Goal: Task Accomplishment & Management: Manage account settings

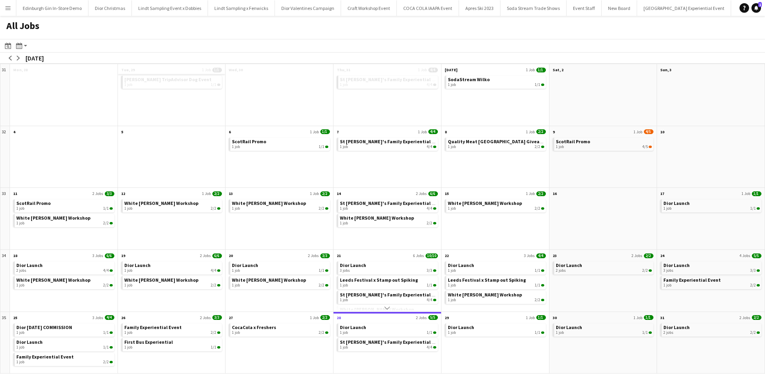
scroll to position [0, 7251]
click at [20, 59] on app-icon "arrow-right" at bounding box center [18, 58] width 5 height 5
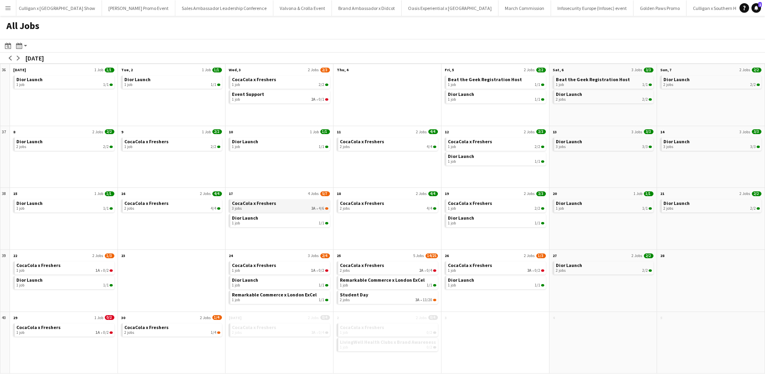
click at [248, 205] on span "CocaCola x Freshers" at bounding box center [254, 203] width 44 height 6
click at [10, 5] on app-icon "Menu" at bounding box center [8, 8] width 6 height 6
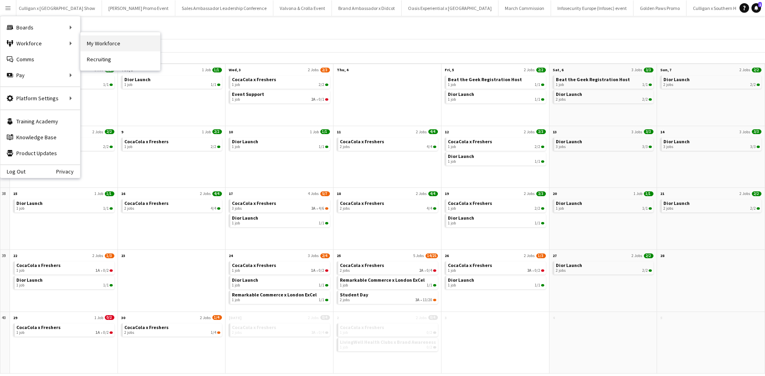
click at [127, 45] on link "My Workforce" at bounding box center [120, 43] width 80 height 16
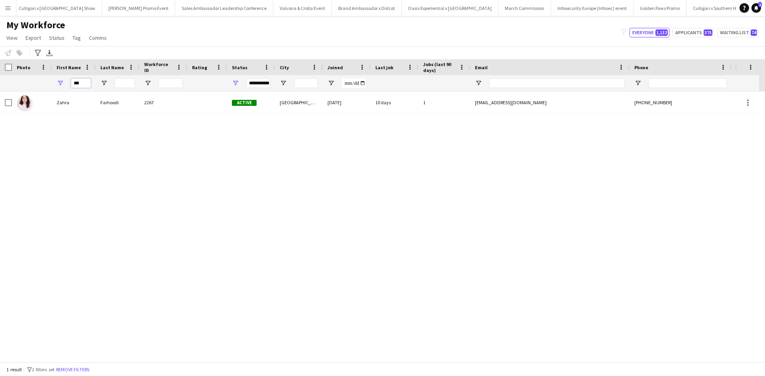
drag, startPoint x: 84, startPoint y: 84, endPoint x: 59, endPoint y: 82, distance: 24.8
click at [59, 82] on div "***" at bounding box center [74, 83] width 44 height 16
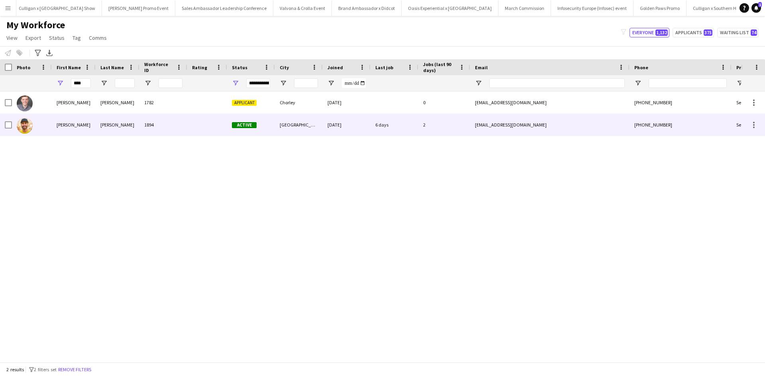
click at [61, 120] on div "Luke" at bounding box center [74, 125] width 44 height 22
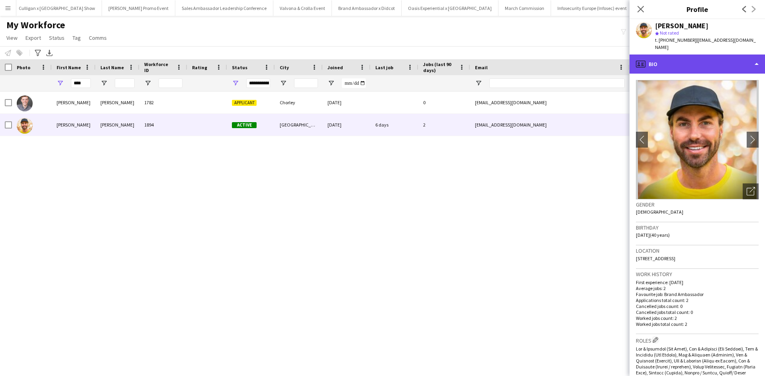
click at [667, 57] on div "profile Bio" at bounding box center [696, 64] width 135 height 19
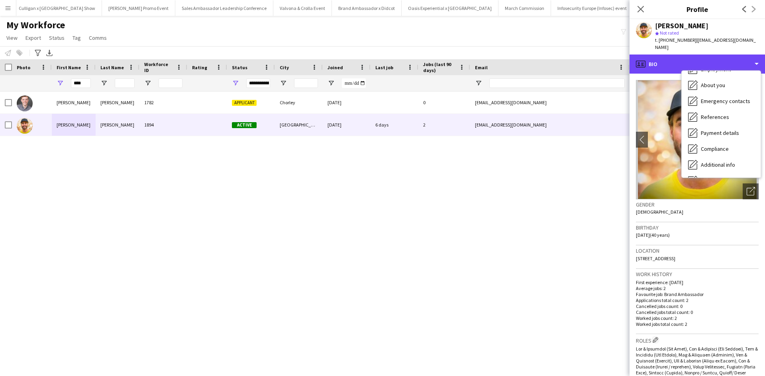
scroll to position [91, 0]
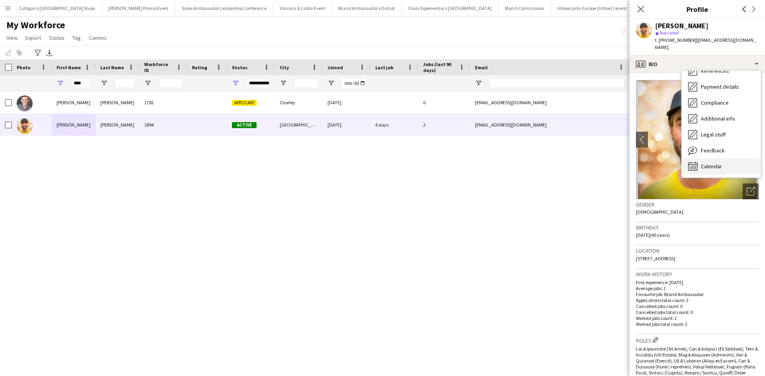
click at [709, 164] on span "Calendar" at bounding box center [710, 166] width 21 height 7
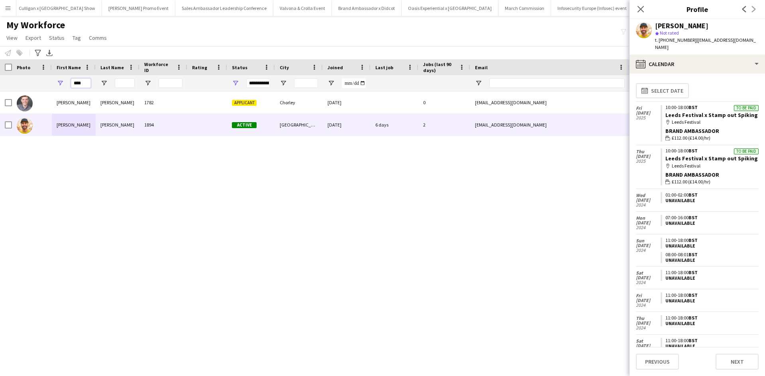
drag, startPoint x: 84, startPoint y: 86, endPoint x: 70, endPoint y: 82, distance: 13.9
click at [70, 82] on div "****" at bounding box center [74, 83] width 44 height 16
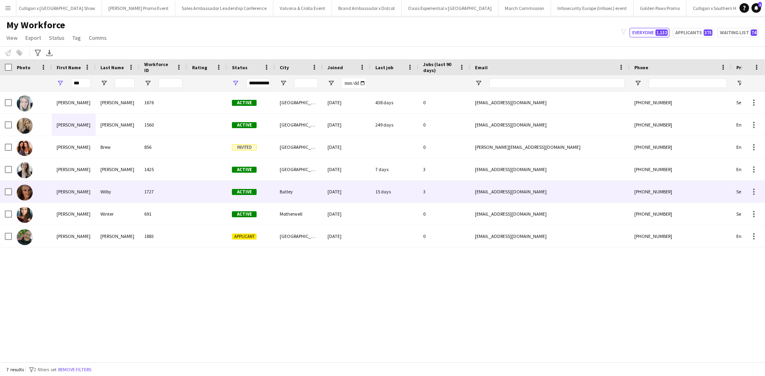
drag, startPoint x: 64, startPoint y: 190, endPoint x: 66, endPoint y: 186, distance: 4.3
click at [64, 190] on div "Jennifer" at bounding box center [74, 192] width 44 height 22
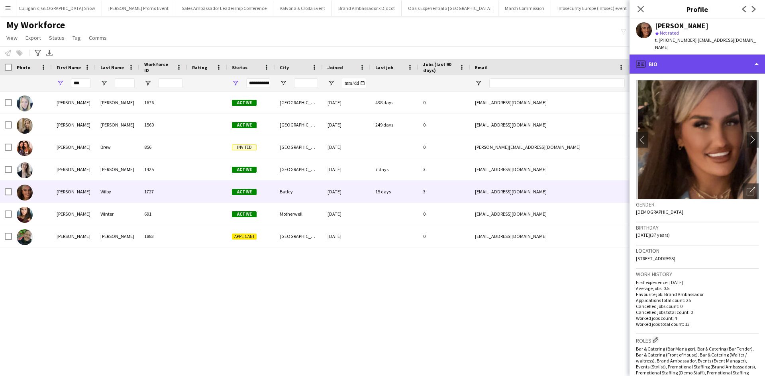
click at [725, 57] on div "profile Bio" at bounding box center [696, 64] width 135 height 19
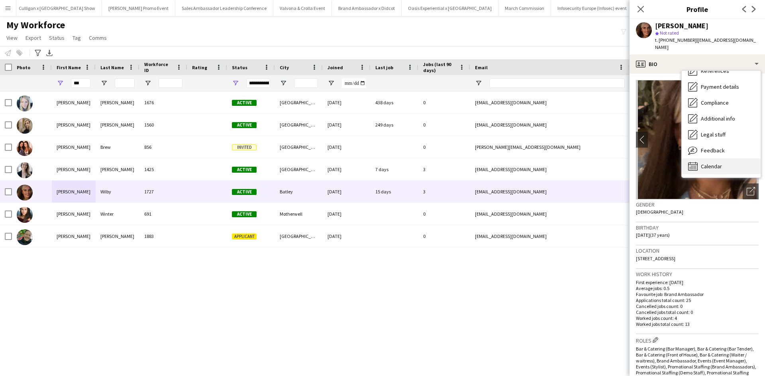
click at [710, 163] on span "Calendar" at bounding box center [710, 166] width 21 height 7
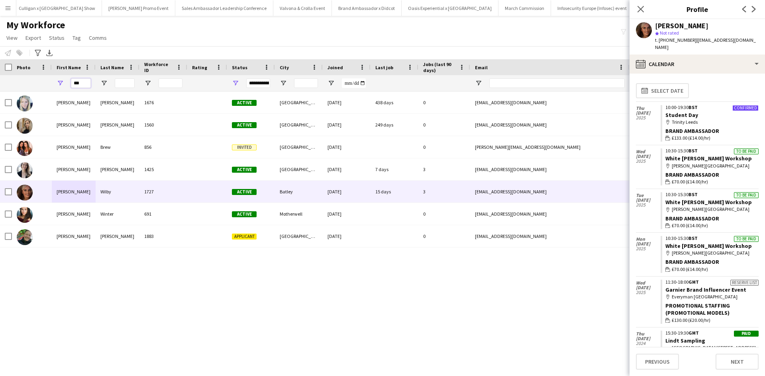
drag, startPoint x: 84, startPoint y: 82, endPoint x: 65, endPoint y: 81, distance: 19.9
click at [65, 81] on div "***" at bounding box center [74, 83] width 44 height 16
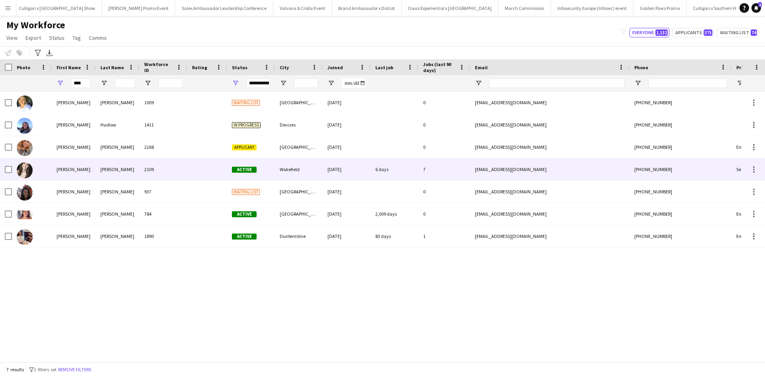
click at [58, 170] on div "Lucy" at bounding box center [74, 169] width 44 height 22
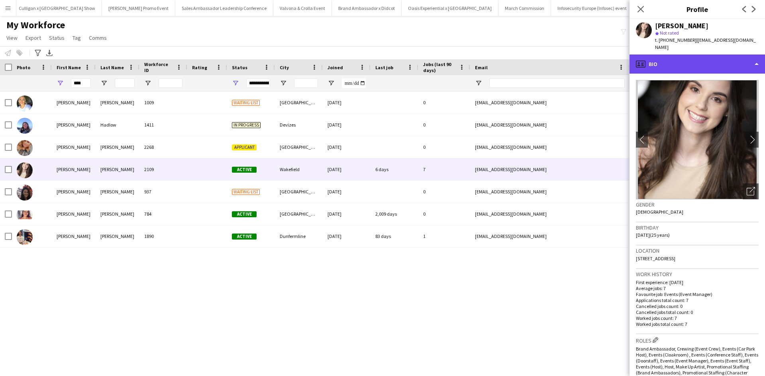
click at [705, 61] on div "profile Bio" at bounding box center [696, 64] width 135 height 19
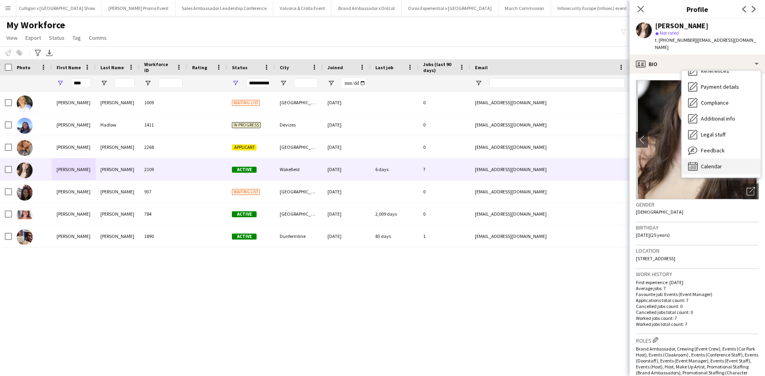
click at [715, 166] on div "Calendar Calendar" at bounding box center [720, 166] width 79 height 16
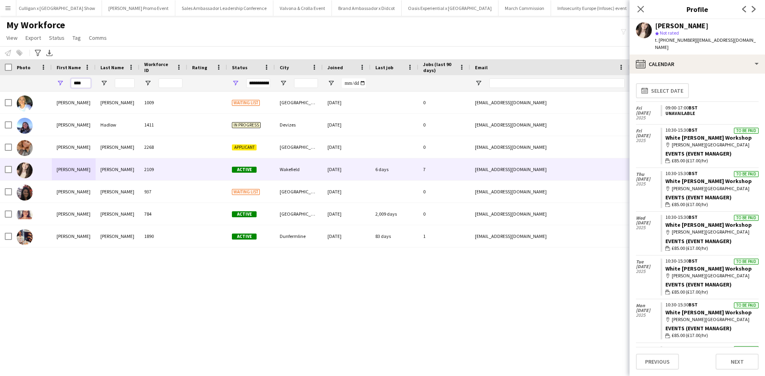
drag, startPoint x: 85, startPoint y: 85, endPoint x: 65, endPoint y: 84, distance: 19.9
click at [65, 84] on div "****" at bounding box center [74, 83] width 44 height 16
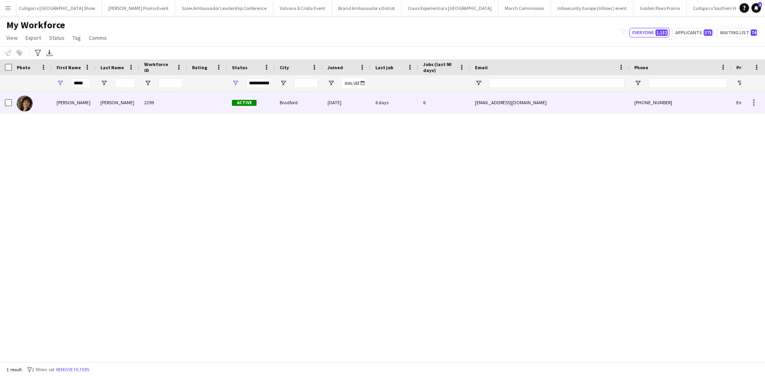
click at [63, 101] on div "Peter" at bounding box center [74, 103] width 44 height 22
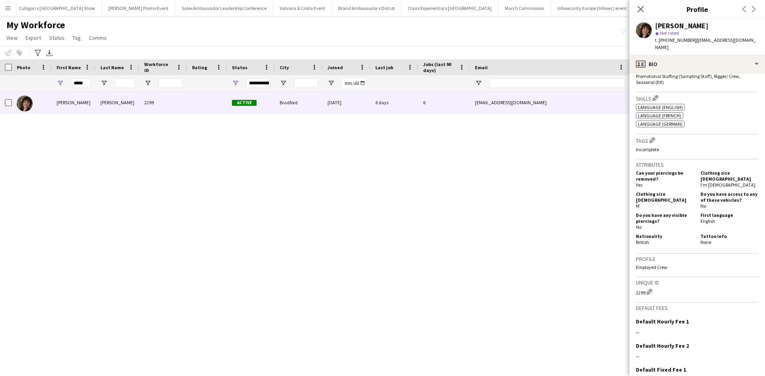
scroll to position [392, 0]
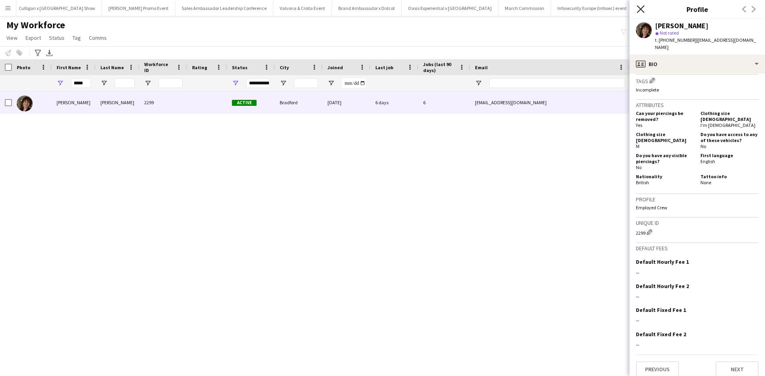
click at [640, 12] on icon "Close pop-in" at bounding box center [640, 9] width 8 height 8
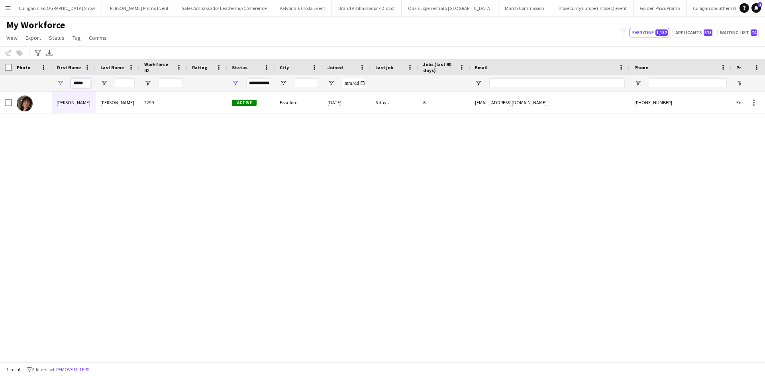
drag, startPoint x: 89, startPoint y: 86, endPoint x: 72, endPoint y: 80, distance: 17.5
click at [72, 80] on input "*****" at bounding box center [81, 83] width 20 height 10
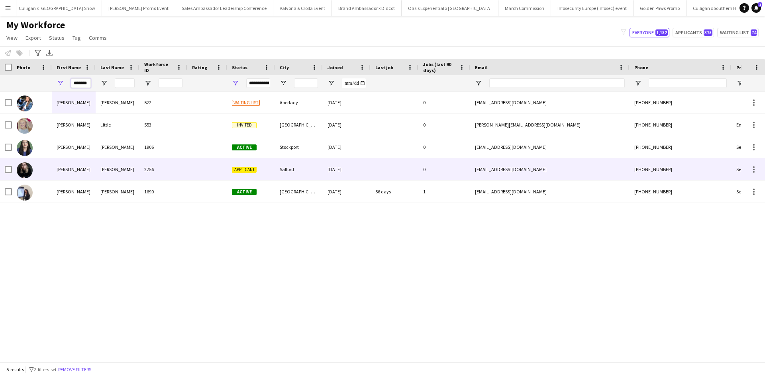
type input "*******"
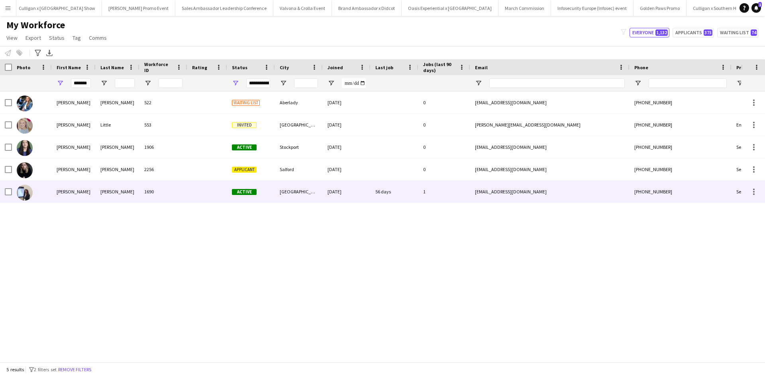
click at [66, 190] on div "[PERSON_NAME]" at bounding box center [74, 192] width 44 height 22
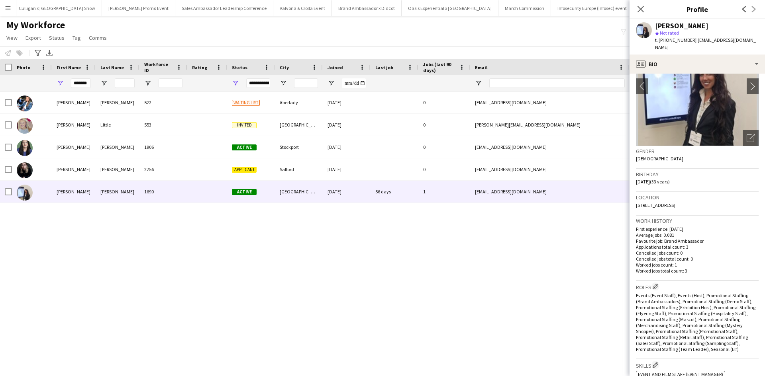
scroll to position [0, 0]
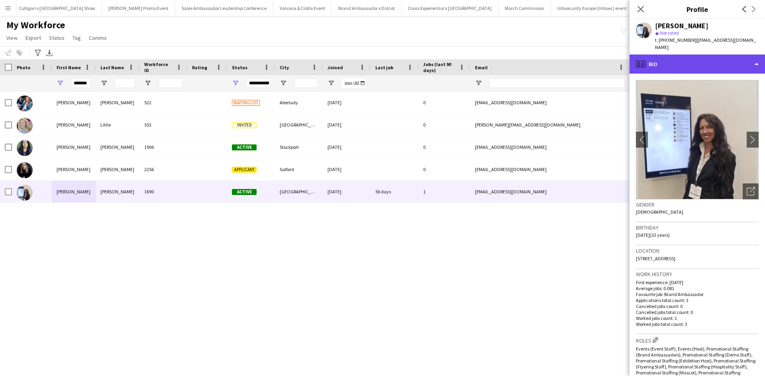
click at [711, 57] on div "profile Bio" at bounding box center [696, 64] width 135 height 19
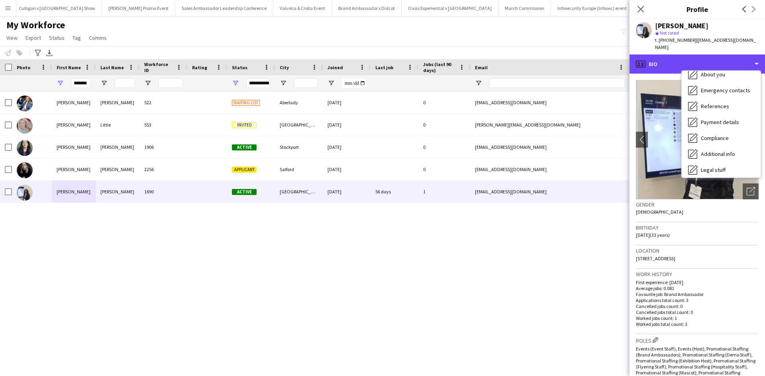
scroll to position [91, 0]
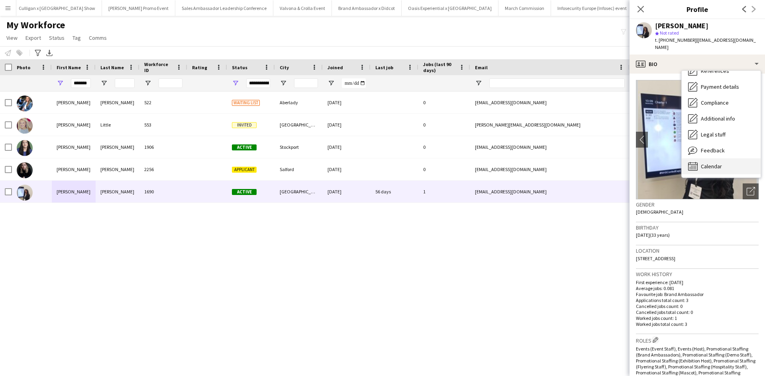
click at [720, 165] on span "Calendar" at bounding box center [710, 166] width 21 height 7
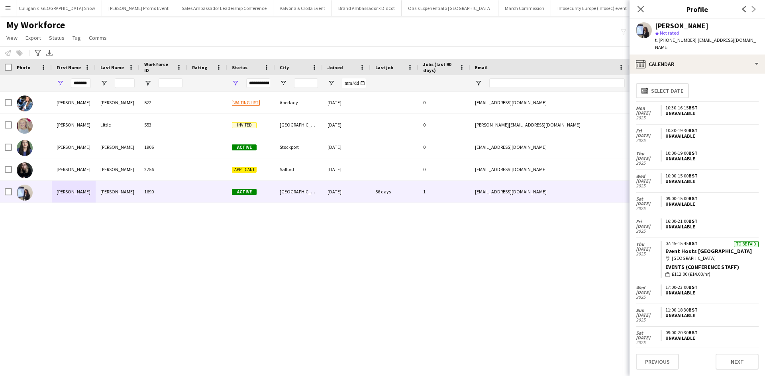
click at [6, 8] on app-icon "Menu" at bounding box center [8, 8] width 6 height 6
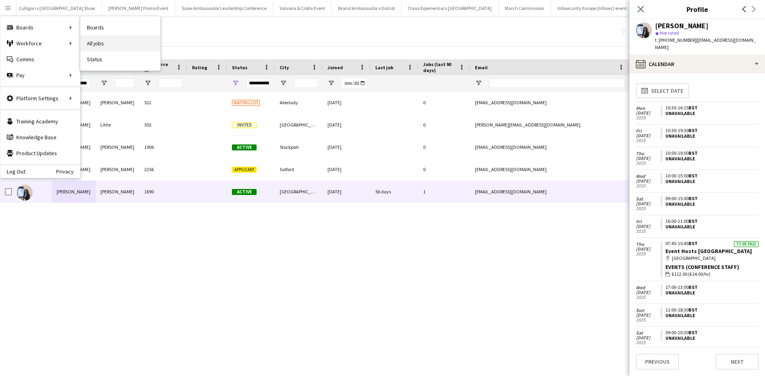
click at [95, 45] on link "All jobs" at bounding box center [120, 43] width 80 height 16
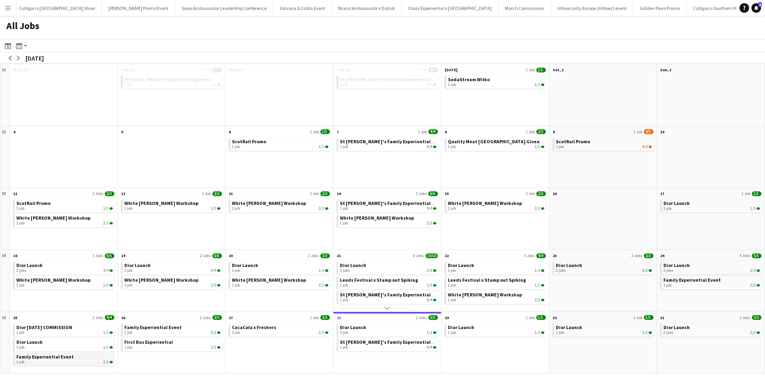
click at [68, 356] on span "Family Experiential Event" at bounding box center [44, 357] width 57 height 6
click at [18, 55] on button "arrow-right" at bounding box center [18, 58] width 8 height 8
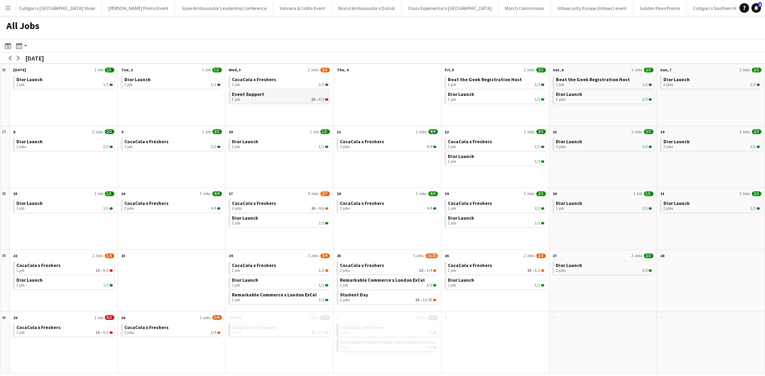
click at [263, 95] on link "Event Support 1 job 2A • 0/1" at bounding box center [280, 96] width 96 height 12
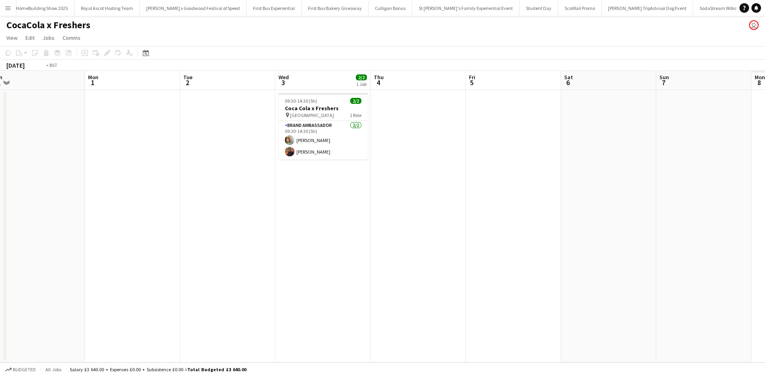
drag, startPoint x: 693, startPoint y: 245, endPoint x: 81, endPoint y: 199, distance: 613.4
click at [83, 199] on app-calendar-viewport "Thu 28 Fri 29 Sat 30 Sun 31 Mon 1 Tue 2 Wed 3 2/2 1 Job Thu 4 Fri 5 Sat 6 Sun 7…" at bounding box center [382, 217] width 765 height 292
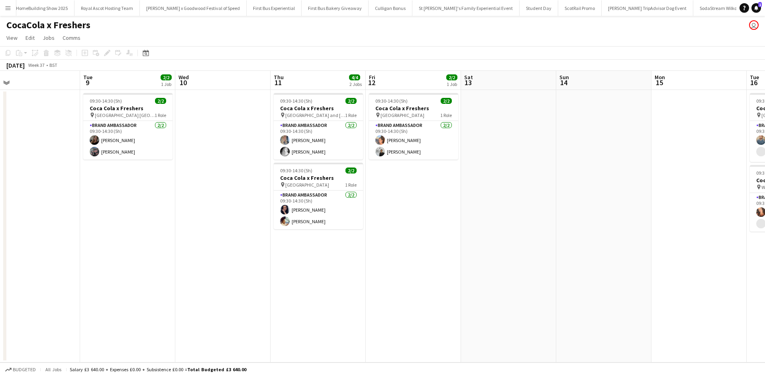
drag, startPoint x: 687, startPoint y: 246, endPoint x: 113, endPoint y: 207, distance: 575.2
click at [113, 207] on app-calendar-viewport "Fri 5 Sat 6 Sun 7 Mon 8 Tue 9 2/2 1 Job Wed 10 Thu 11 4/4 2 Jobs Fri 12 2/2 1 J…" at bounding box center [382, 217] width 765 height 292
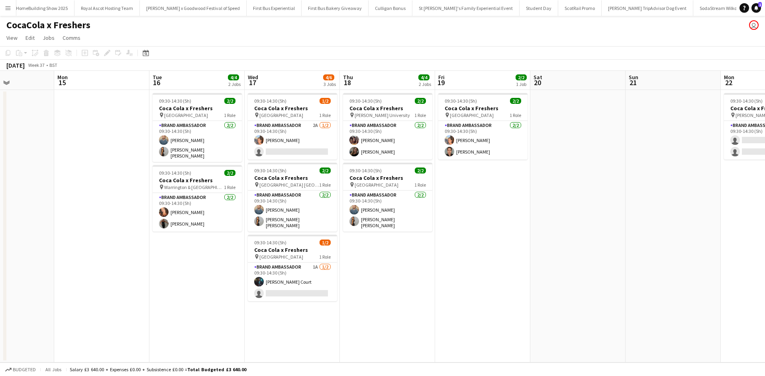
drag, startPoint x: 601, startPoint y: 275, endPoint x: 67, endPoint y: 243, distance: 534.6
click at [68, 244] on app-calendar-viewport "Thu 11 4/4 2 Jobs Fri 12 2/2 1 Job Sat 13 Sun 14 Mon 15 Tue 16 4/4 2 Jobs Wed 1…" at bounding box center [382, 217] width 765 height 292
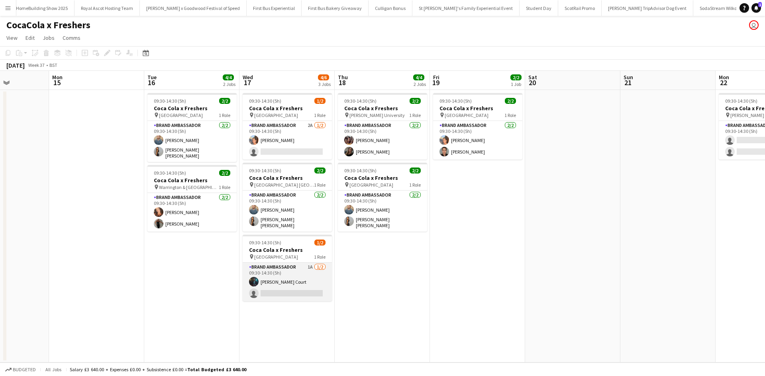
click at [314, 278] on app-card-role "Brand Ambassador 1A 1/2 09:30-14:30 (5h) Craig Court single-neutral-actions" at bounding box center [287, 282] width 89 height 39
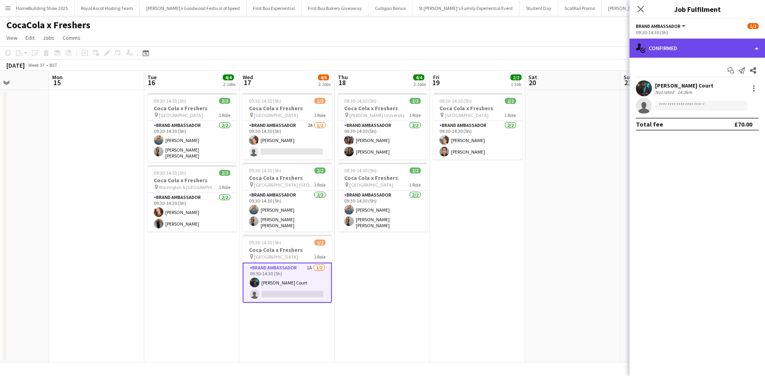
click at [716, 55] on div "single-neutral-actions-check-2 Confirmed" at bounding box center [696, 48] width 135 height 19
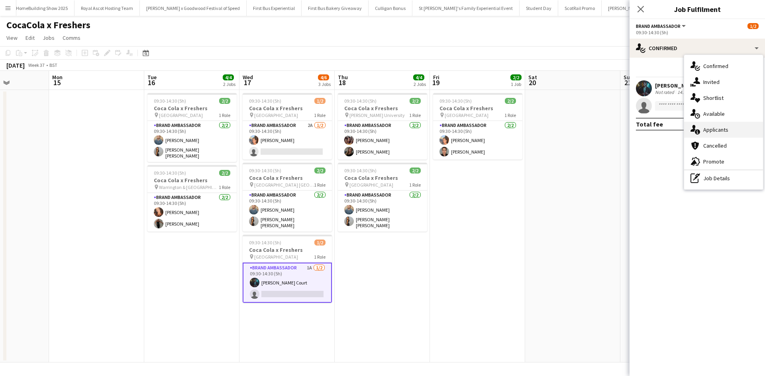
click at [716, 128] on div "single-neutral-actions-information Applicants" at bounding box center [723, 130] width 79 height 16
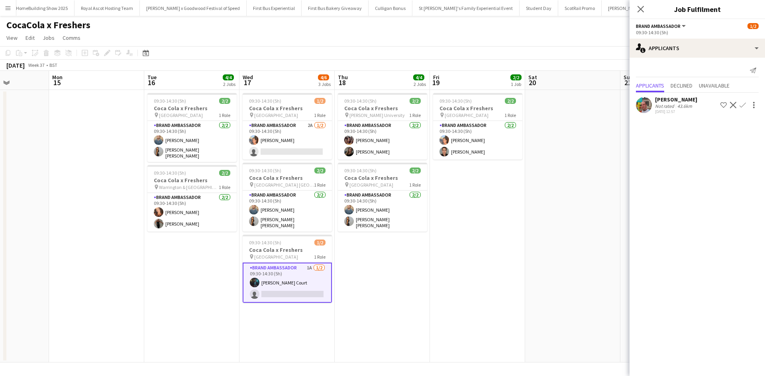
click at [599, 202] on app-date-cell at bounding box center [572, 226] width 95 height 273
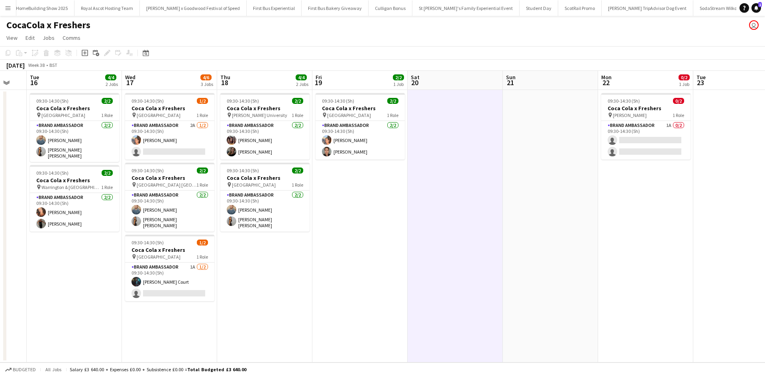
scroll to position [0, 299]
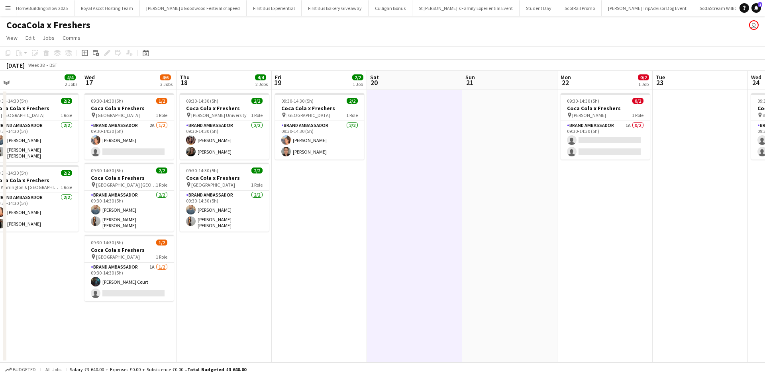
drag, startPoint x: 598, startPoint y: 241, endPoint x: 249, endPoint y: 269, distance: 349.6
click at [249, 269] on app-calendar-viewport "Sat 13 Sun 14 Mon 15 Tue 16 4/4 2 Jobs Wed 17 4/6 3 Jobs Thu 18 4/4 2 Jobs Fri …" at bounding box center [382, 217] width 765 height 292
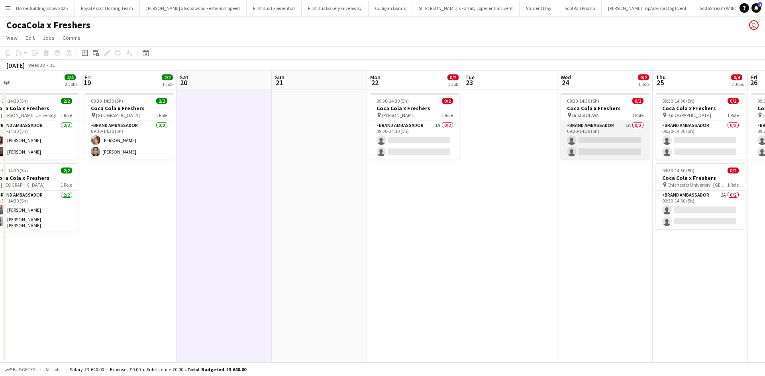
click at [608, 140] on app-card-role "Brand Ambassador 1A 0/2 09:30-14:30 (5h) single-neutral-actions single-neutral-…" at bounding box center [604, 140] width 89 height 39
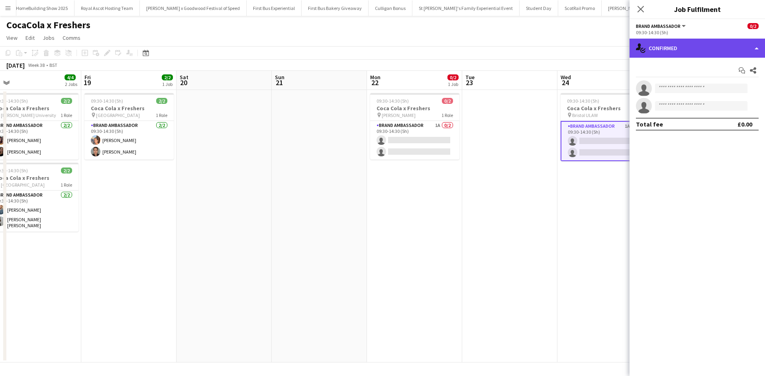
click at [708, 55] on div "single-neutral-actions-check-2 Confirmed" at bounding box center [696, 48] width 135 height 19
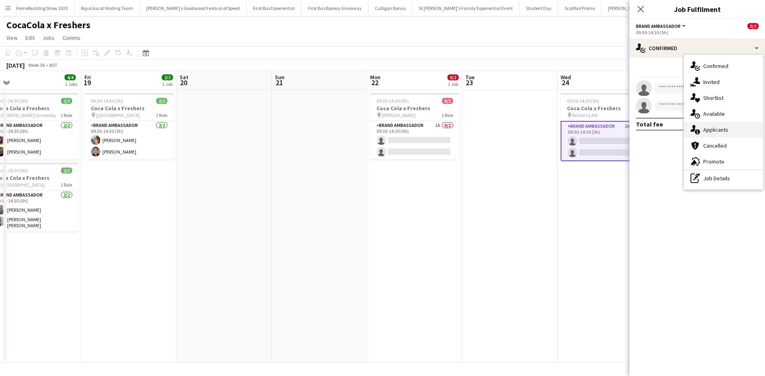
click at [727, 130] on div "single-neutral-actions-information Applicants" at bounding box center [723, 130] width 79 height 16
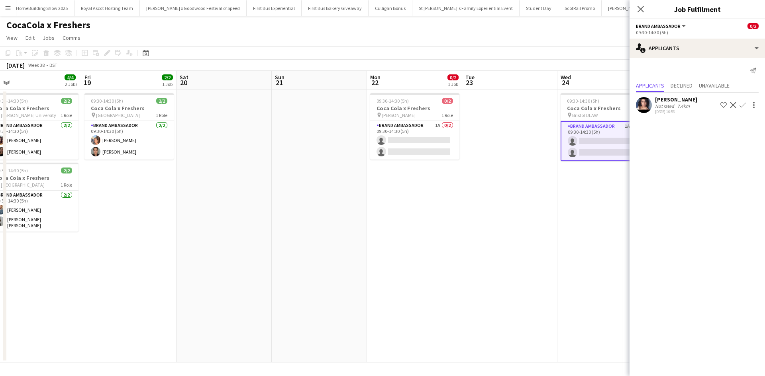
click at [743, 106] on app-icon "Confirm" at bounding box center [742, 105] width 6 height 6
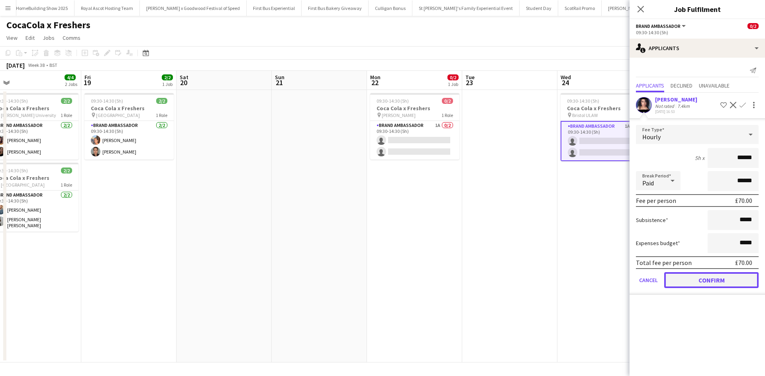
click at [713, 277] on button "Confirm" at bounding box center [711, 280] width 94 height 16
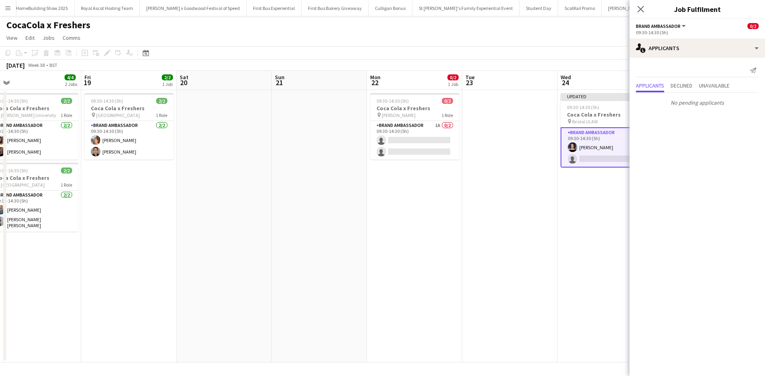
drag, startPoint x: 595, startPoint y: 276, endPoint x: 629, endPoint y: 232, distance: 55.0
click at [594, 275] on app-date-cell "Updated 09:30-14:30 (5h) 1/2 Coca Cola x Freshers pin Bristol ULAW 1 Role Brand…" at bounding box center [604, 226] width 95 height 273
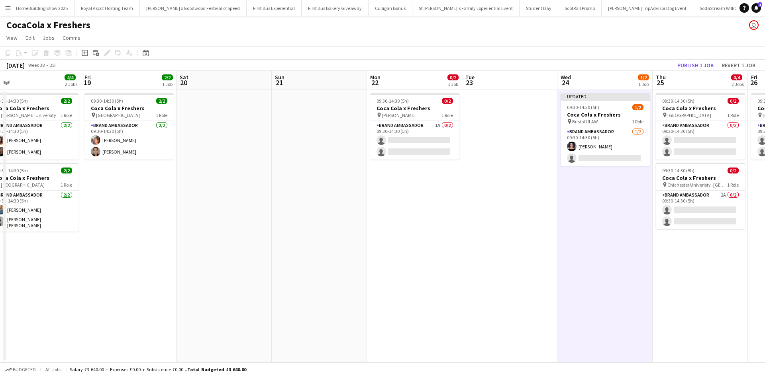
scroll to position [0, 301]
click at [710, 202] on app-card-role "Brand Ambassador 2A 0/2 09:30-14:30 (5h) single-neutral-actions single-neutral-…" at bounding box center [698, 210] width 89 height 39
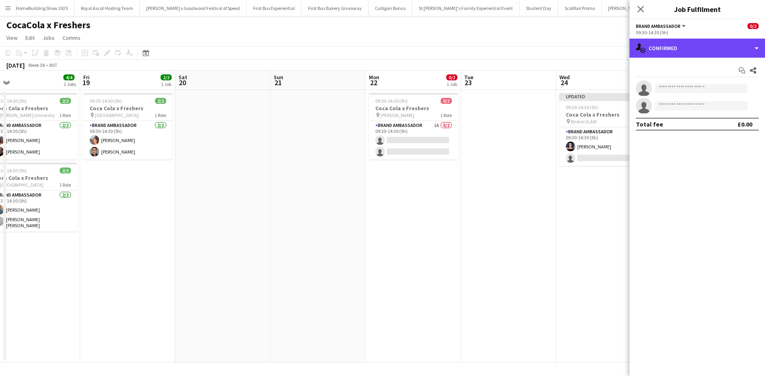
drag, startPoint x: 707, startPoint y: 54, endPoint x: 710, endPoint y: 57, distance: 4.5
click at [709, 55] on div "single-neutral-actions-check-2 Confirmed" at bounding box center [696, 48] width 135 height 19
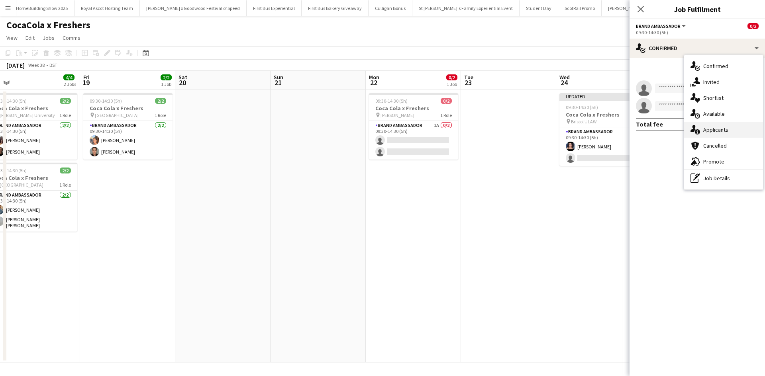
click at [731, 131] on div "single-neutral-actions-information Applicants" at bounding box center [723, 130] width 79 height 16
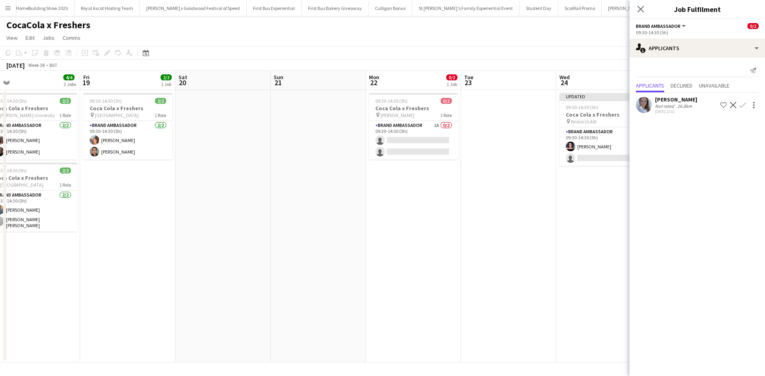
click at [742, 108] on app-icon "Confirm" at bounding box center [742, 105] width 6 height 6
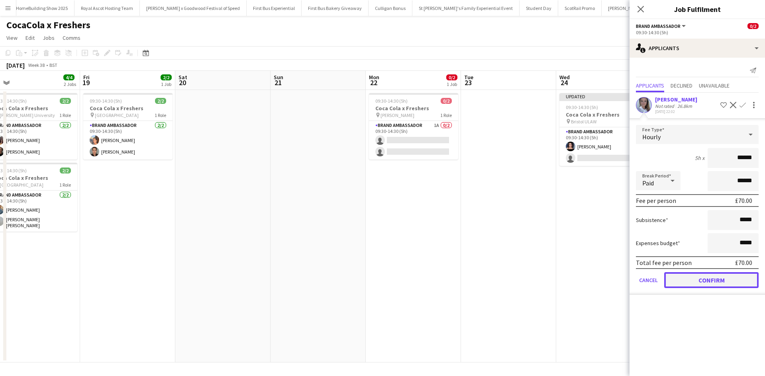
click at [712, 280] on button "Confirm" at bounding box center [711, 280] width 94 height 16
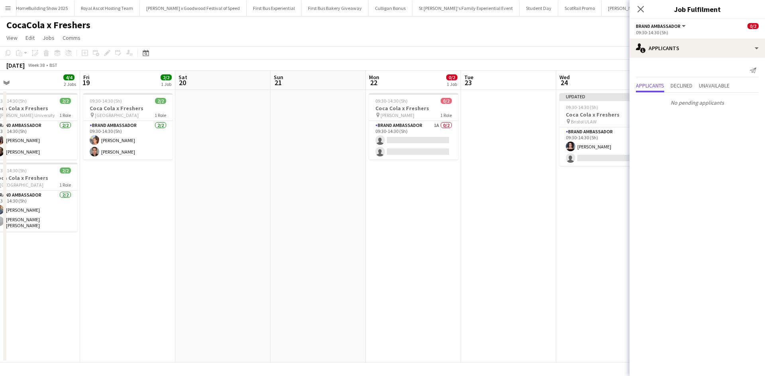
click at [606, 284] on app-date-cell "Updated 09:30-14:30 (5h) 1/2 Coca Cola x Freshers pin Bristol ULAW 1 Role Brand…" at bounding box center [603, 226] width 95 height 273
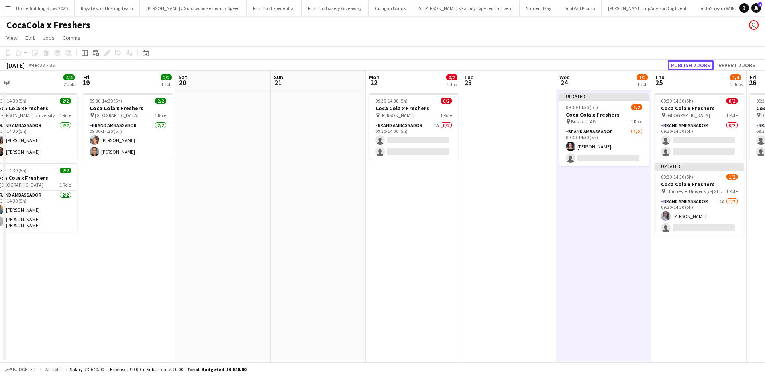
click at [705, 62] on button "Publish 2 jobs" at bounding box center [690, 65] width 46 height 10
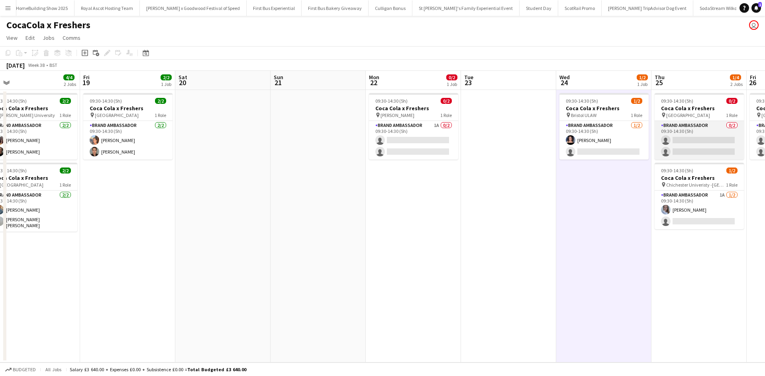
click at [710, 131] on app-card-role "Brand Ambassador 0/2 09:30-14:30 (5h) single-neutral-actions single-neutral-act…" at bounding box center [698, 140] width 89 height 39
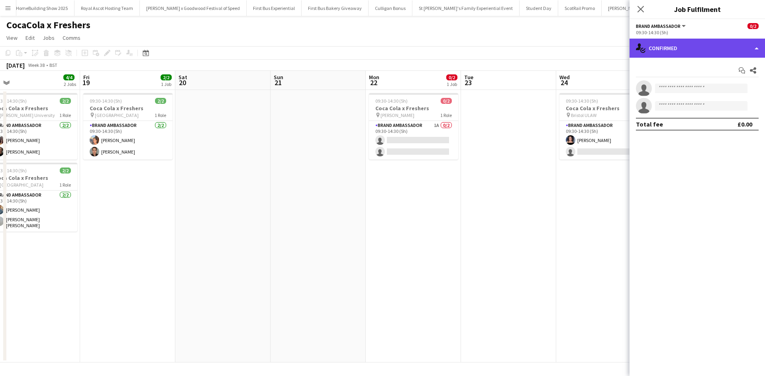
click at [715, 48] on div "single-neutral-actions-check-2 Confirmed" at bounding box center [696, 48] width 135 height 19
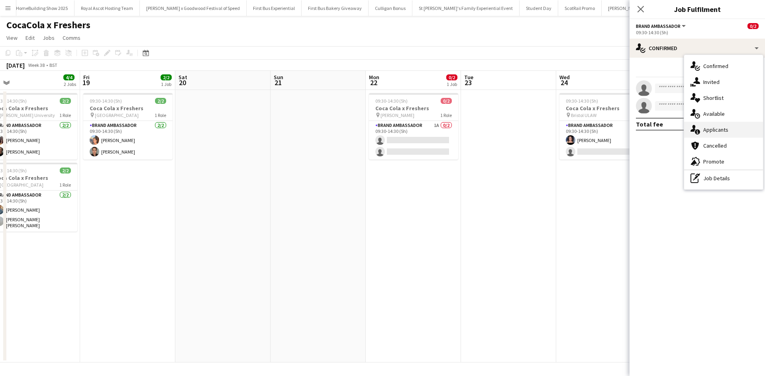
click at [741, 127] on div "single-neutral-actions-information Applicants" at bounding box center [723, 130] width 79 height 16
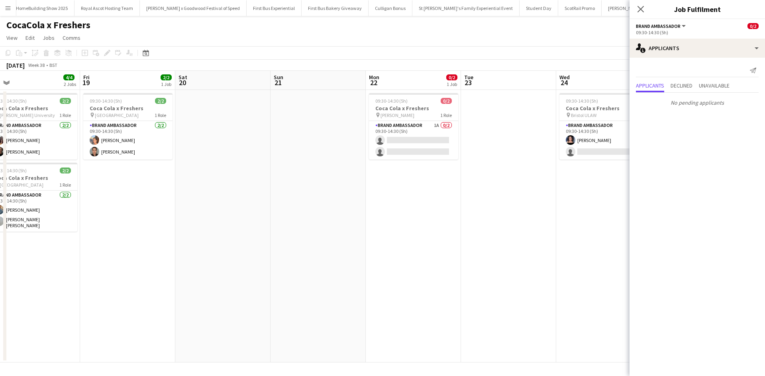
click at [588, 237] on app-date-cell "09:30-14:30 (5h) 1/2 Coca Cola x Freshers pin Bristol ULAW 1 Role Brand Ambassa…" at bounding box center [603, 226] width 95 height 273
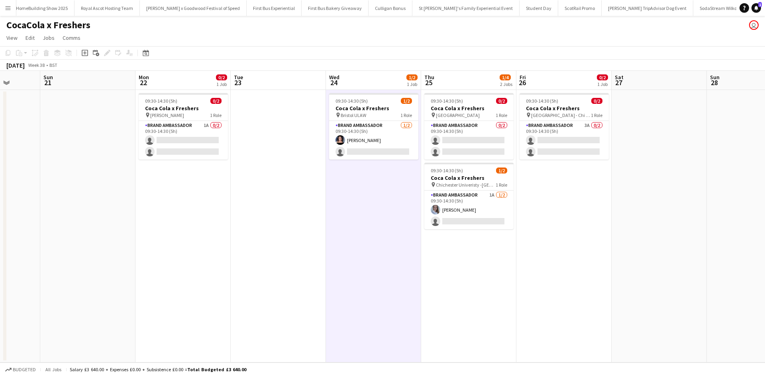
drag, startPoint x: 630, startPoint y: 281, endPoint x: 352, endPoint y: 273, distance: 277.7
click at [354, 274] on app-calendar-viewport "Wed 17 4/6 3 Jobs Thu 18 4/4 2 Jobs Fri 19 2/2 1 Job Sat 20 Sun 21 Mon 22 0/2 1…" at bounding box center [382, 217] width 765 height 292
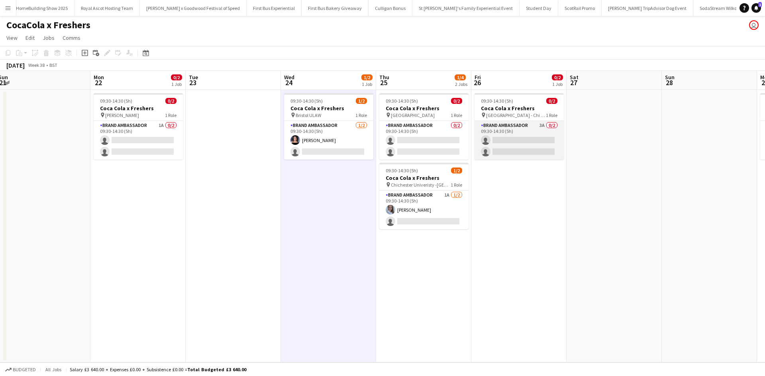
click at [540, 133] on app-card-role "Brand Ambassador 3A 0/2 09:30-14:30 (5h) single-neutral-actions single-neutral-…" at bounding box center [518, 140] width 89 height 39
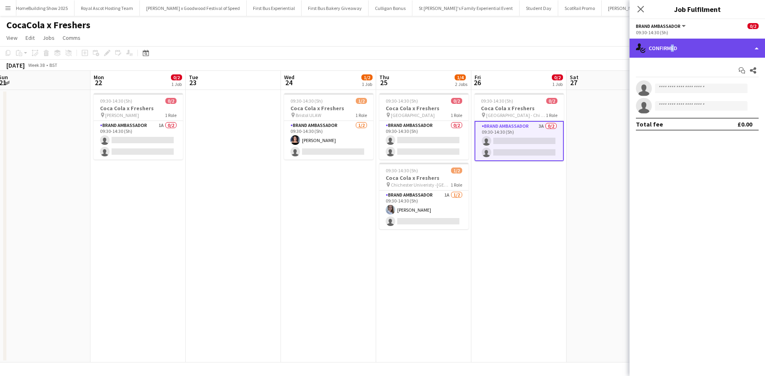
click at [669, 47] on div "single-neutral-actions-check-2 Confirmed" at bounding box center [696, 48] width 135 height 19
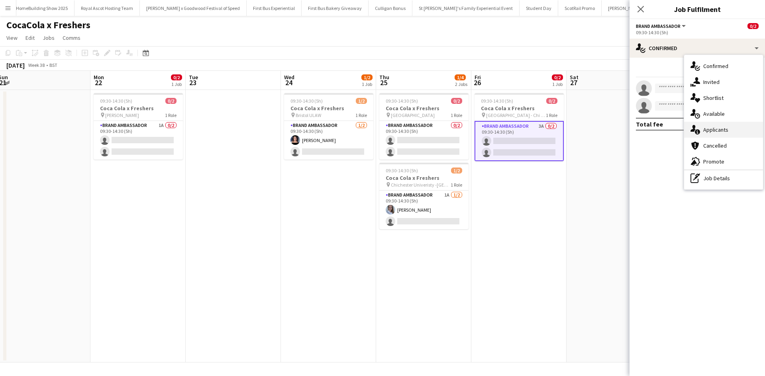
click at [715, 130] on div "single-neutral-actions-information Applicants" at bounding box center [723, 130] width 79 height 16
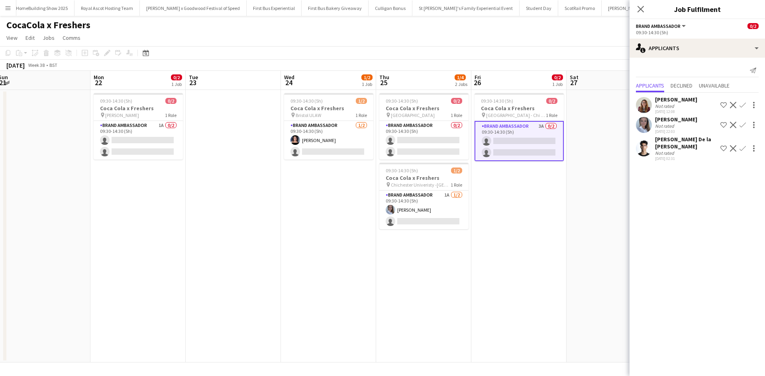
click at [743, 122] on app-icon "Confirm" at bounding box center [742, 125] width 6 height 6
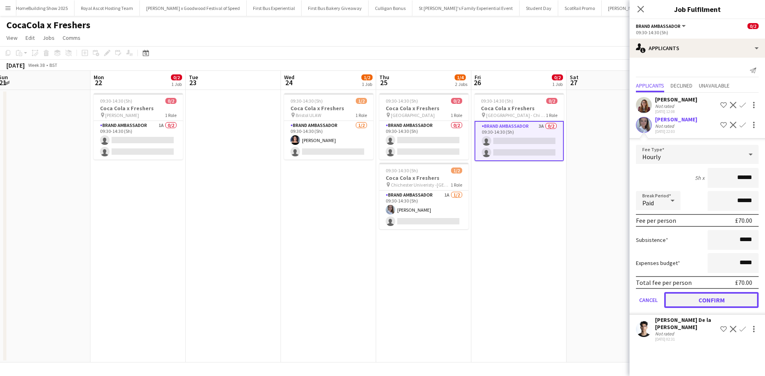
click at [723, 303] on button "Confirm" at bounding box center [711, 300] width 94 height 16
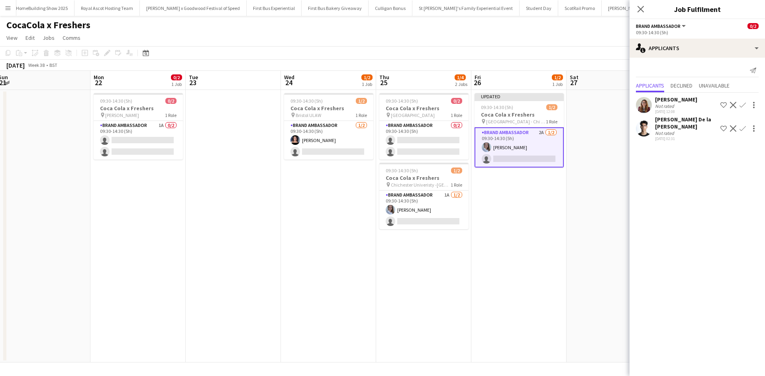
click at [591, 293] on app-date-cell at bounding box center [613, 226] width 95 height 273
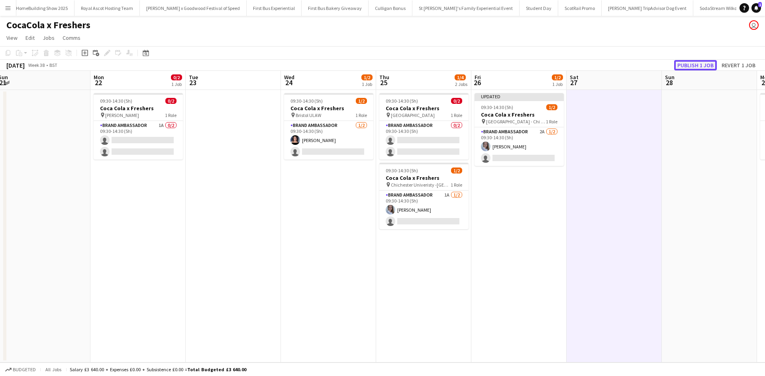
click at [708, 61] on button "Publish 1 job" at bounding box center [695, 65] width 43 height 10
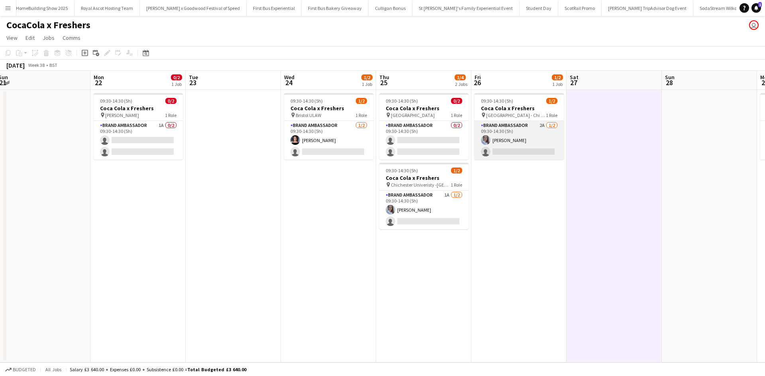
click at [530, 134] on app-card-role "Brand Ambassador 2A 1/2 09:30-14:30 (5h) Ashleigh Fountain single-neutral-actio…" at bounding box center [518, 140] width 89 height 39
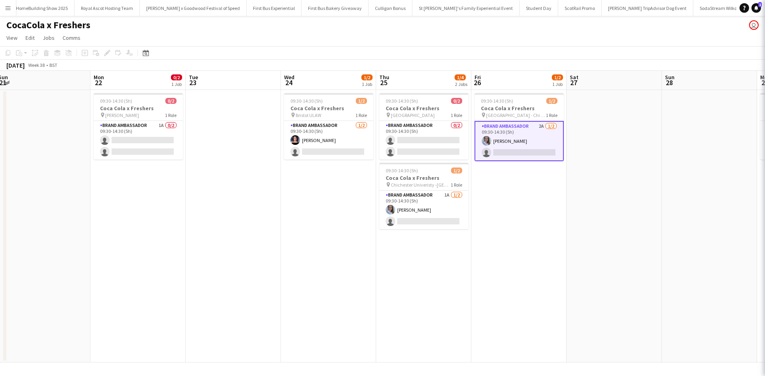
scroll to position [0, 385]
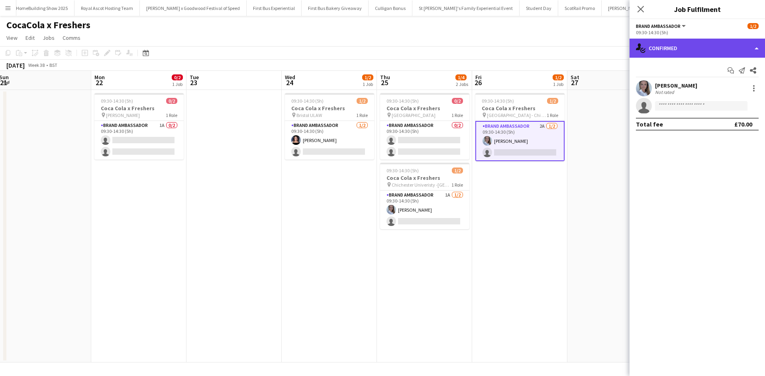
click at [673, 51] on div "single-neutral-actions-check-2 Confirmed" at bounding box center [696, 48] width 135 height 19
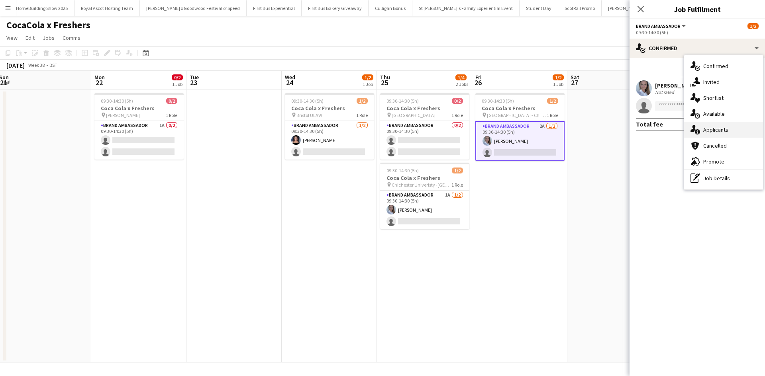
click at [714, 136] on div "single-neutral-actions-information Applicants" at bounding box center [723, 130] width 79 height 16
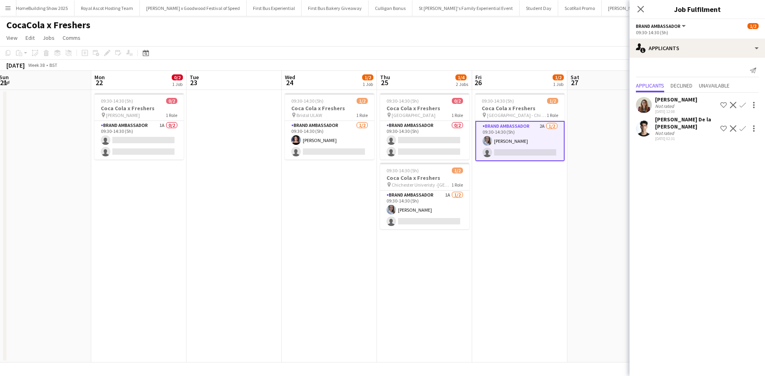
click at [688, 118] on div "Adrian De la Rosa Sanchez" at bounding box center [686, 123] width 62 height 14
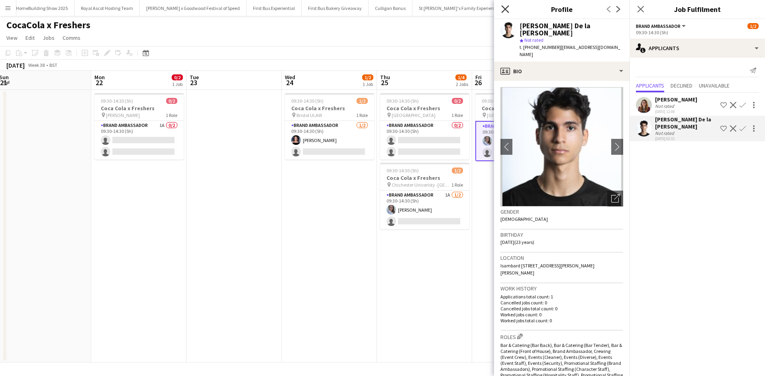
click at [504, 6] on icon "Close pop-in" at bounding box center [505, 9] width 8 height 8
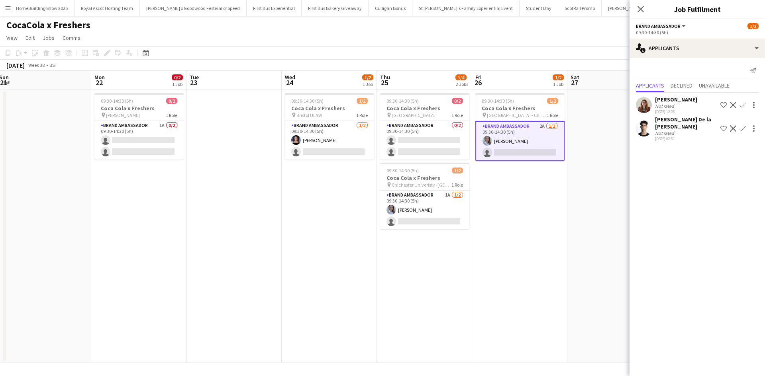
click at [671, 120] on div "Adrian De la Rosa Sanchez" at bounding box center [686, 123] width 62 height 14
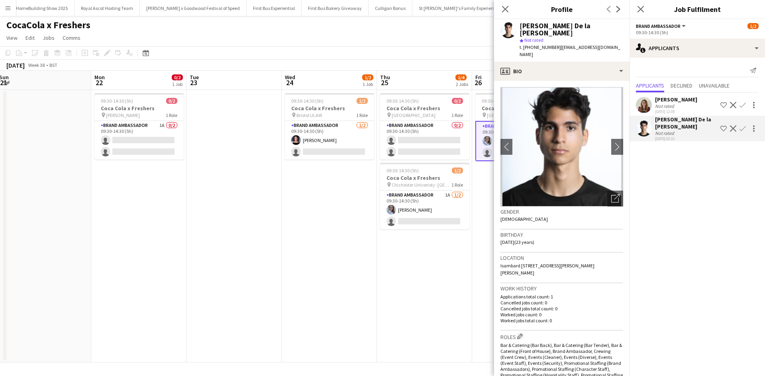
click at [473, 262] on app-date-cell "09:30-14:30 (5h) 1/2 Coca Cola x Freshers pin Chichester University - Chi Site …" at bounding box center [519, 226] width 95 height 273
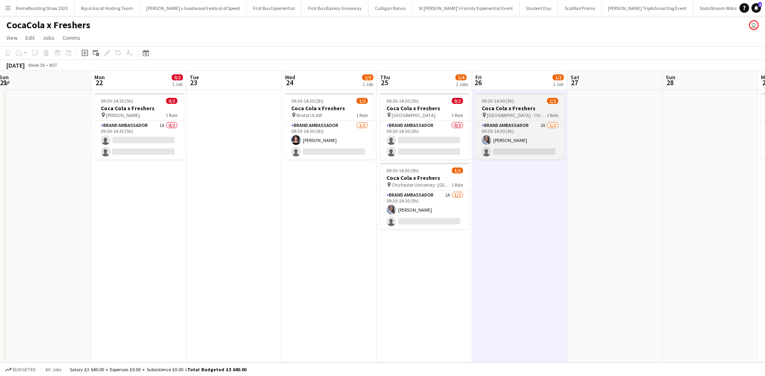
click at [522, 114] on span "Chichester University - Chi Site BAX" at bounding box center [517, 115] width 60 height 6
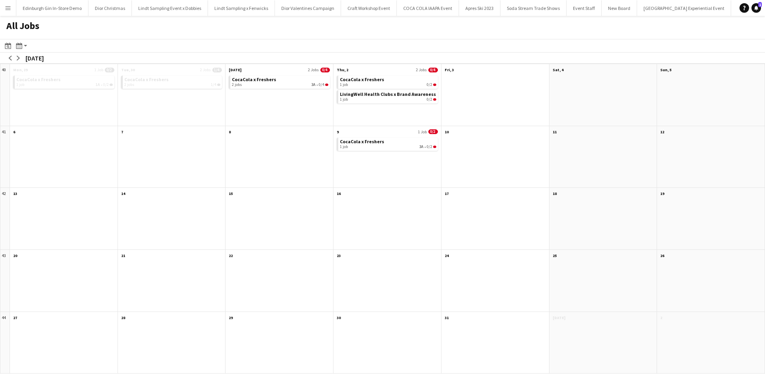
scroll to position [0, 7629]
click at [8, 56] on app-icon "arrow-left" at bounding box center [10, 58] width 5 height 5
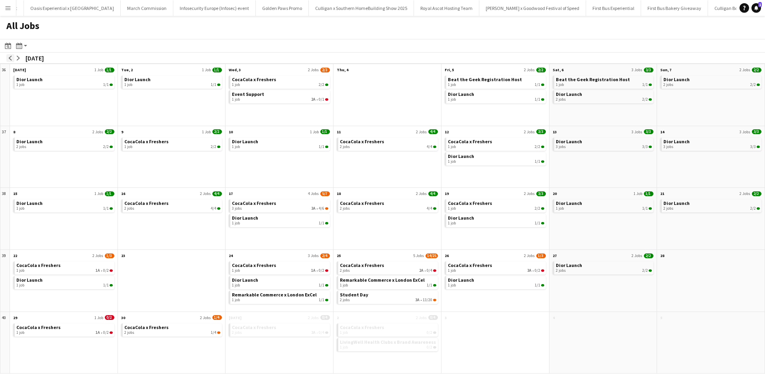
click at [8, 56] on app-icon "arrow-left" at bounding box center [10, 58] width 5 height 5
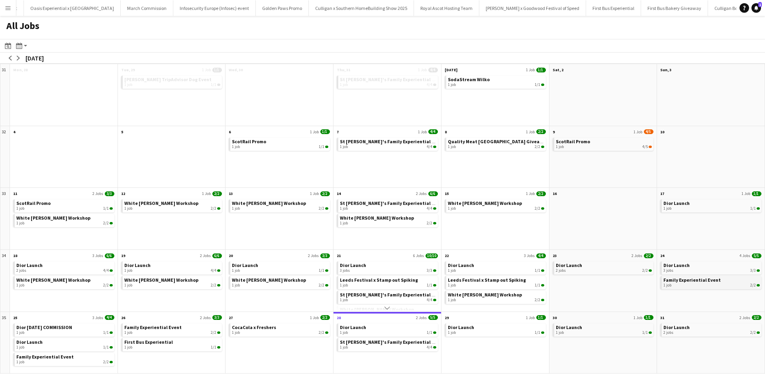
click at [677, 279] on span "Family Experiential Event" at bounding box center [691, 280] width 57 height 6
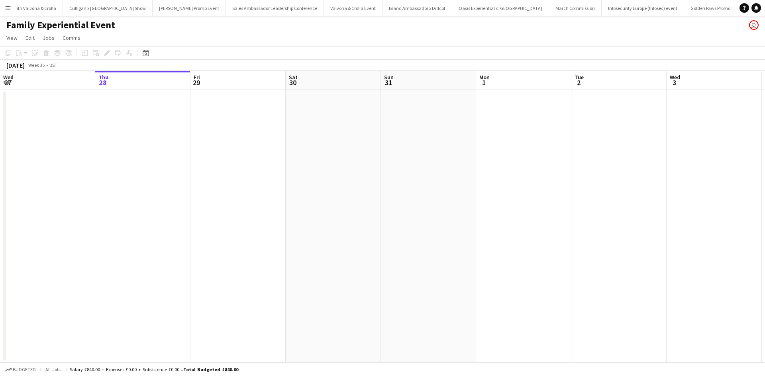
scroll to position [0, 7629]
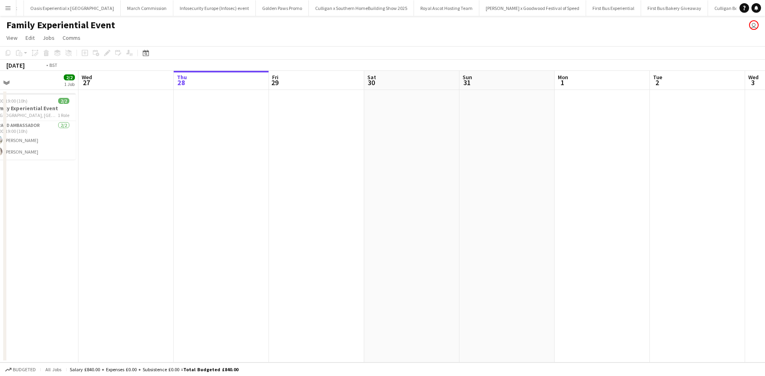
drag, startPoint x: 159, startPoint y: 252, endPoint x: 563, endPoint y: 239, distance: 404.0
click at [563, 239] on app-calendar-viewport "Sun 24 Mon 25 2/2 1 Job Tue 26 2/2 1 Job Wed 27 Thu 28 Fri 29 Sat 30 Sun 31 Mon…" at bounding box center [382, 217] width 765 height 292
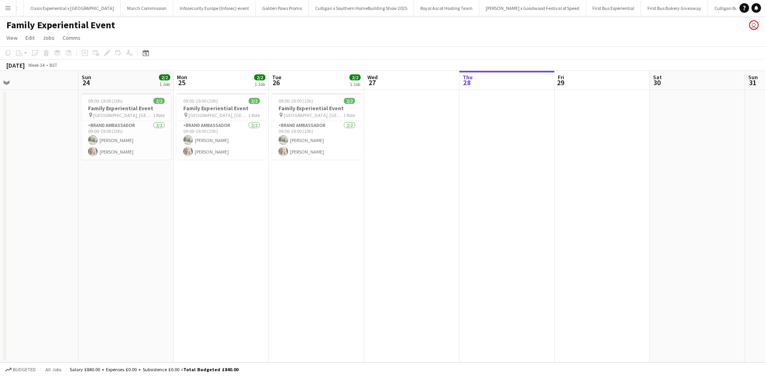
scroll to position [0, 167]
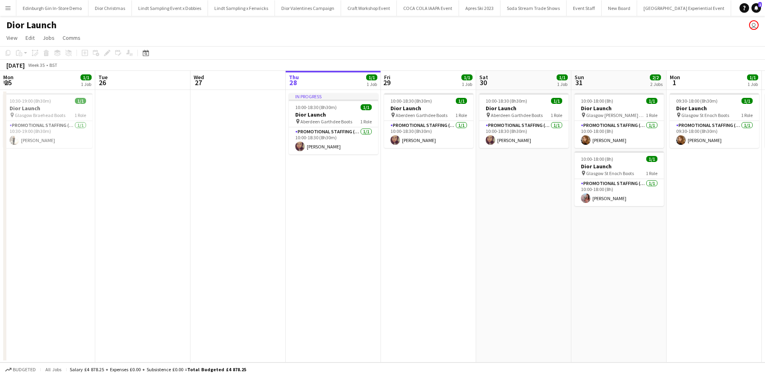
scroll to position [0, 190]
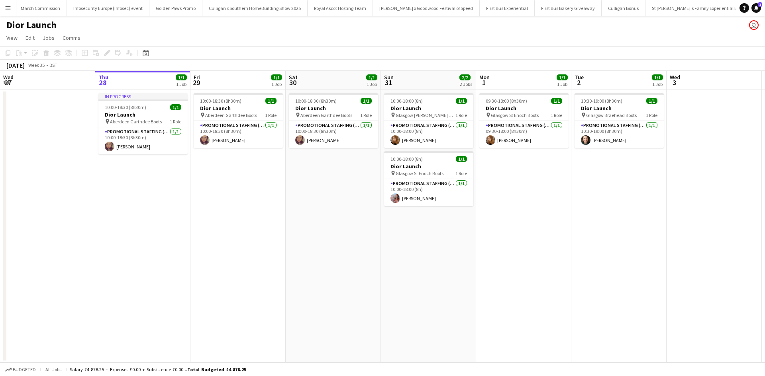
click at [2, 8] on button "Menu" at bounding box center [8, 8] width 16 height 16
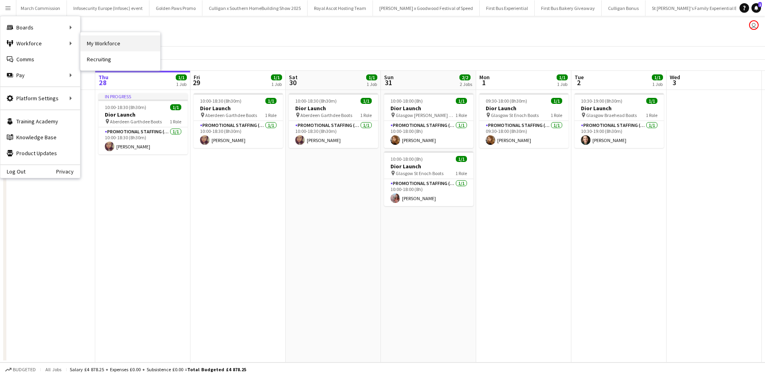
click at [106, 44] on link "My Workforce" at bounding box center [120, 43] width 80 height 16
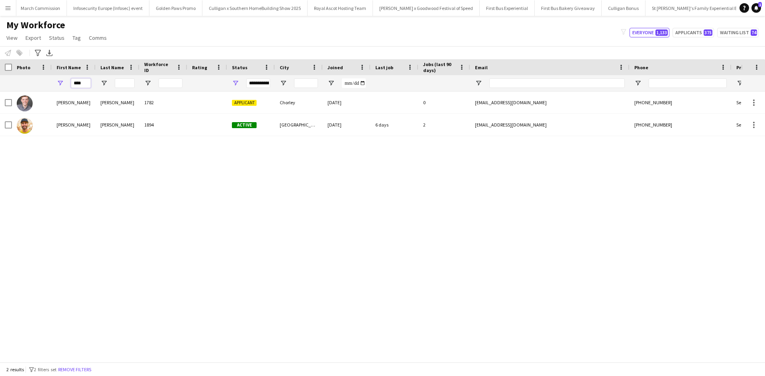
drag, startPoint x: 84, startPoint y: 82, endPoint x: 53, endPoint y: 79, distance: 32.1
click at [53, 79] on div "****" at bounding box center [74, 83] width 44 height 16
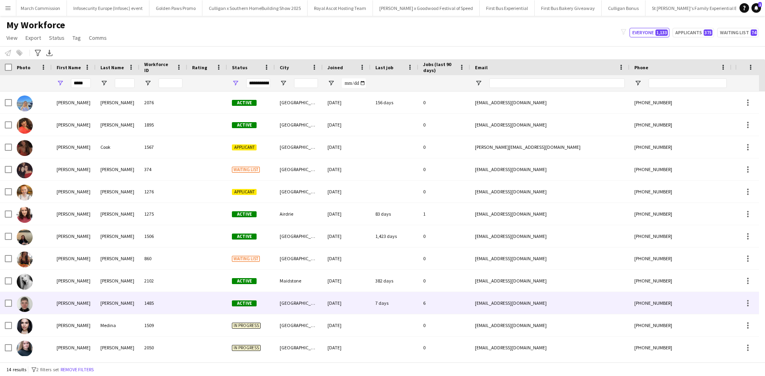
click at [63, 304] on div "Sarah" at bounding box center [74, 303] width 44 height 22
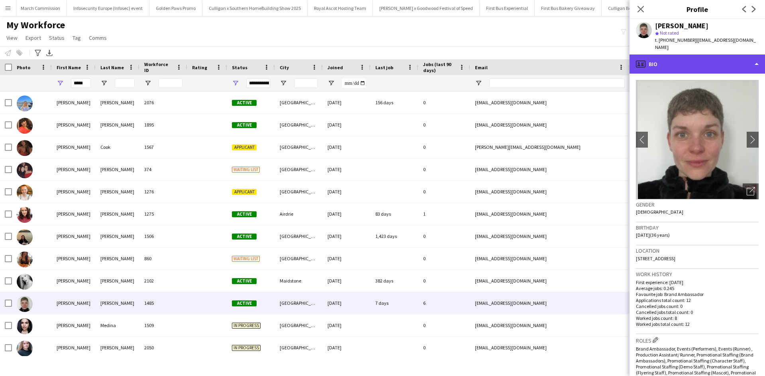
click at [693, 56] on div "profile Bio" at bounding box center [696, 64] width 135 height 19
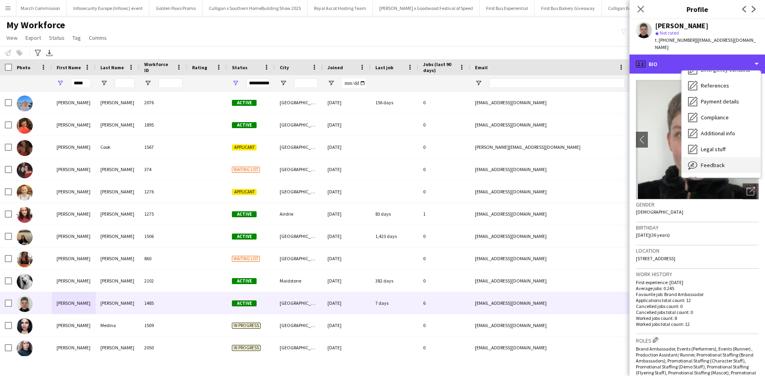
scroll to position [91, 0]
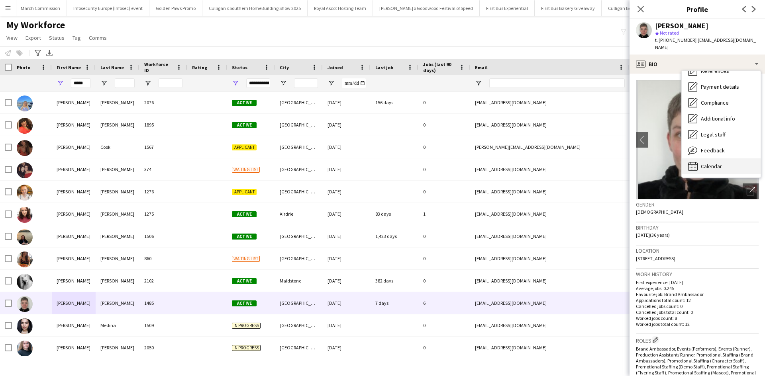
click at [711, 163] on span "Calendar" at bounding box center [710, 166] width 21 height 7
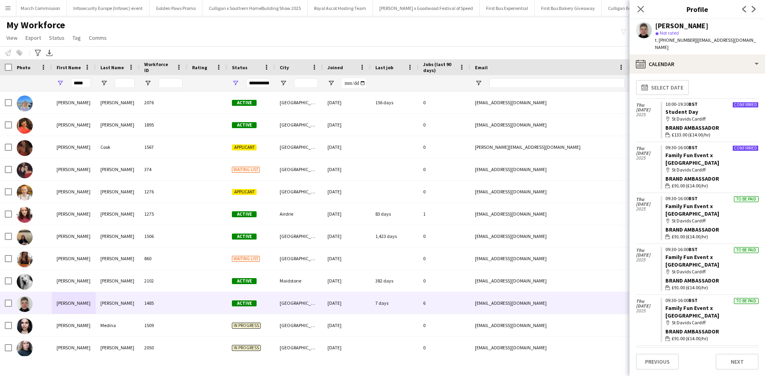
scroll to position [0, 0]
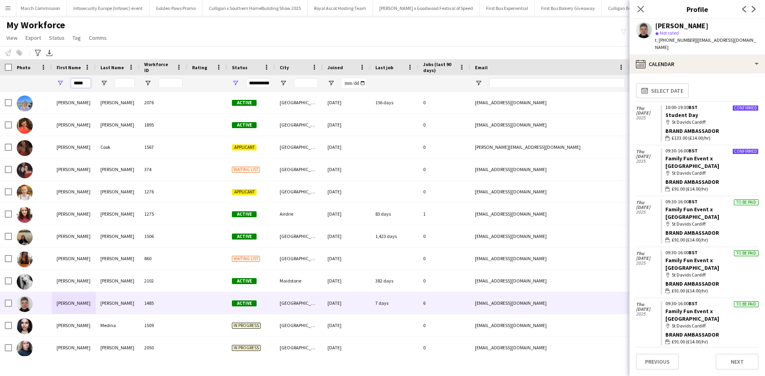
drag, startPoint x: 86, startPoint y: 86, endPoint x: 65, endPoint y: 81, distance: 22.3
click at [65, 81] on div "*****" at bounding box center [74, 83] width 44 height 16
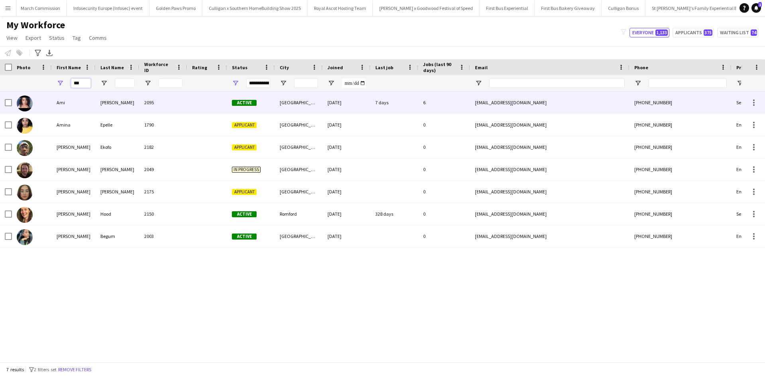
type input "***"
click at [62, 98] on div "Ami" at bounding box center [74, 103] width 44 height 22
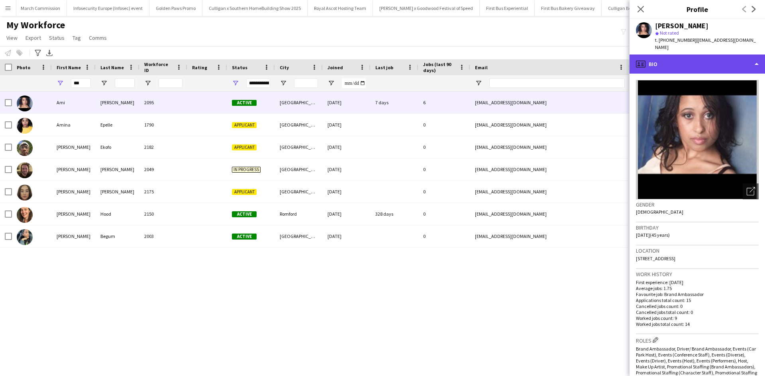
drag, startPoint x: 694, startPoint y: 63, endPoint x: 698, endPoint y: 69, distance: 7.7
click at [694, 63] on div "profile Bio" at bounding box center [696, 64] width 135 height 19
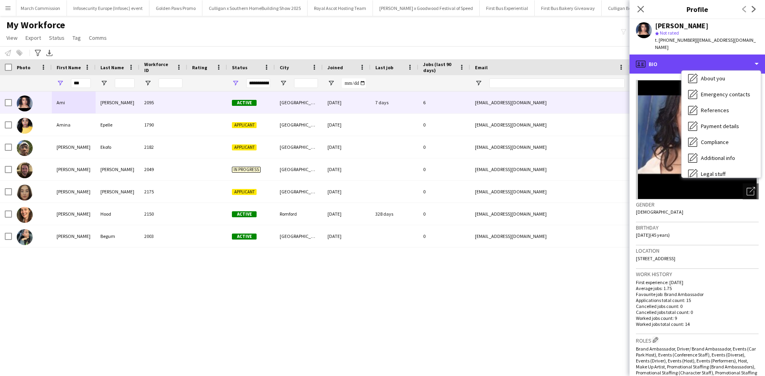
scroll to position [91, 0]
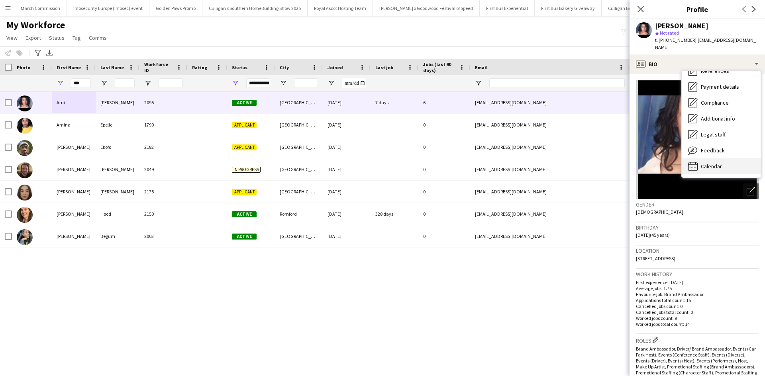
click at [726, 162] on div "Calendar Calendar" at bounding box center [720, 166] width 79 height 16
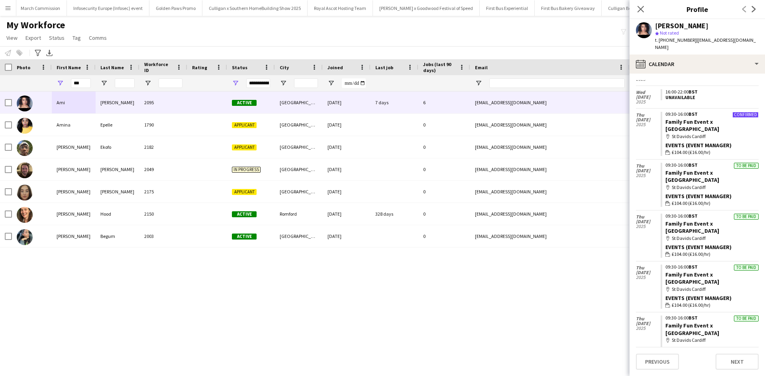
scroll to position [161, 0]
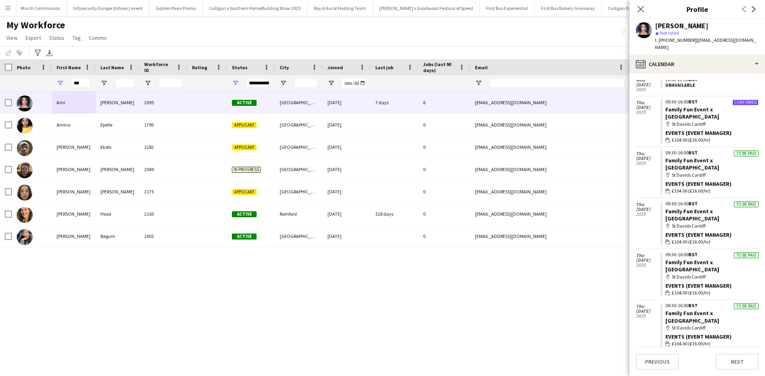
click at [8, 11] on app-icon "Menu" at bounding box center [8, 8] width 6 height 6
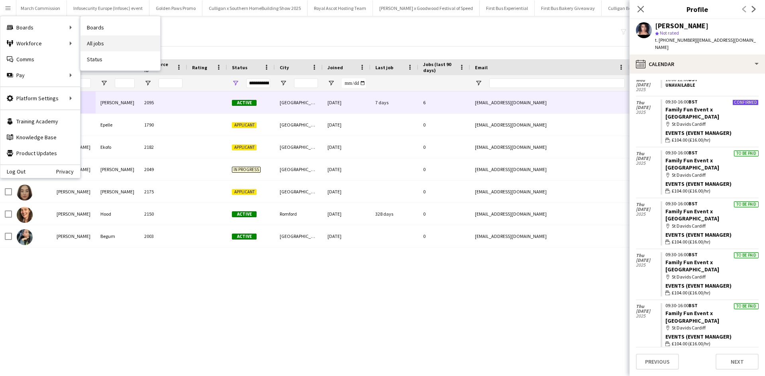
click at [116, 41] on link "All jobs" at bounding box center [120, 43] width 80 height 16
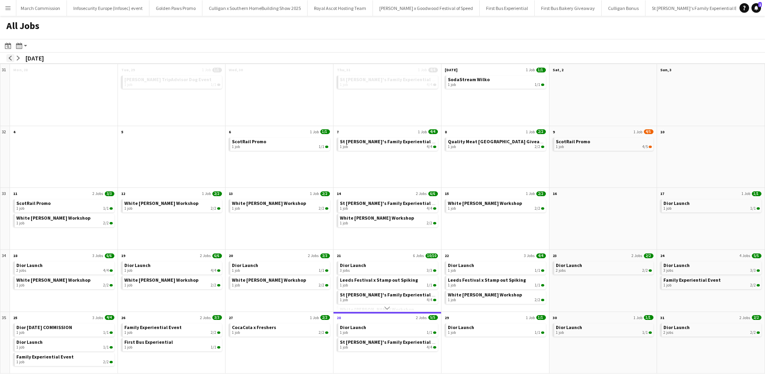
click at [9, 57] on app-icon "arrow-left" at bounding box center [10, 58] width 5 height 5
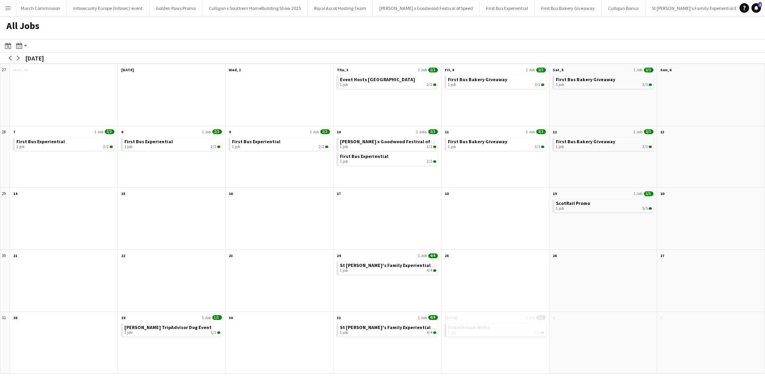
click at [7, 11] on button "Menu" at bounding box center [8, 8] width 16 height 16
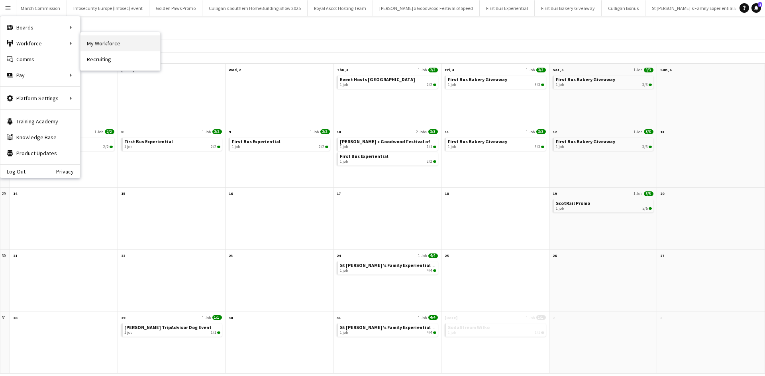
click at [93, 42] on link "My Workforce" at bounding box center [120, 43] width 80 height 16
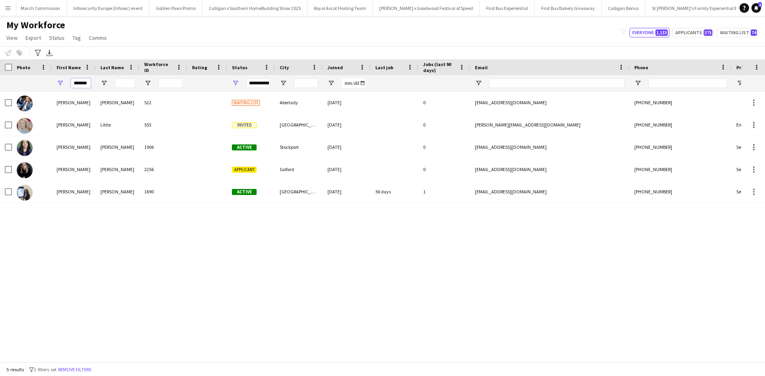
drag, startPoint x: 88, startPoint y: 82, endPoint x: 65, endPoint y: 81, distance: 22.7
click at [65, 81] on div "*******" at bounding box center [74, 83] width 44 height 16
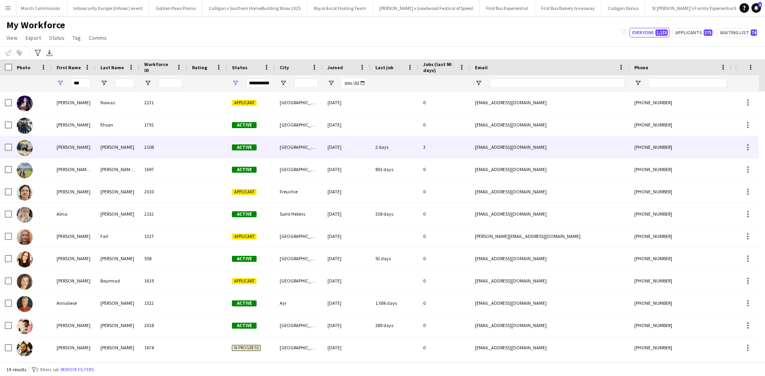
click at [61, 146] on div "Ali" at bounding box center [74, 147] width 44 height 22
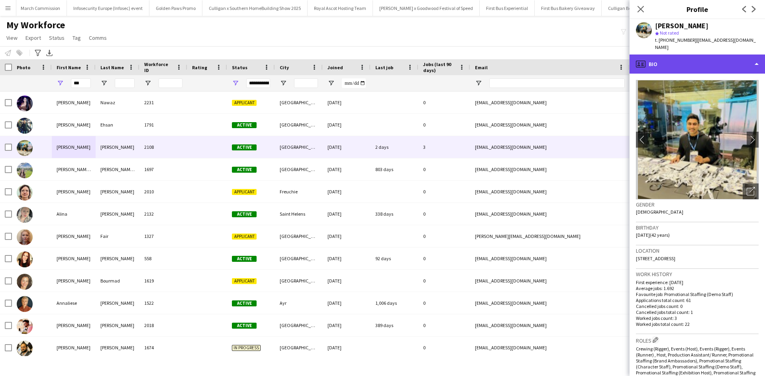
click at [678, 59] on div "profile Bio" at bounding box center [696, 64] width 135 height 19
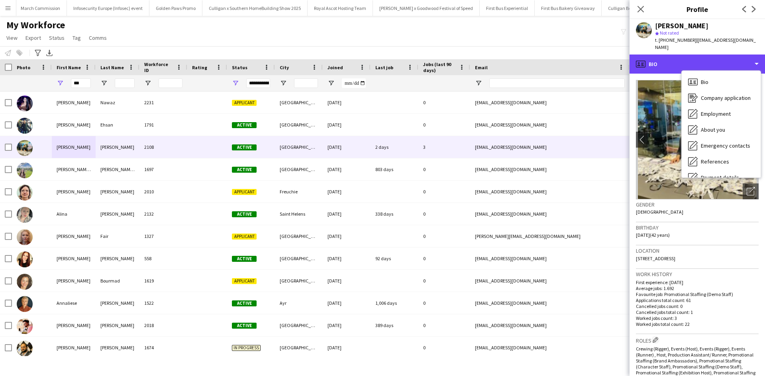
scroll to position [91, 0]
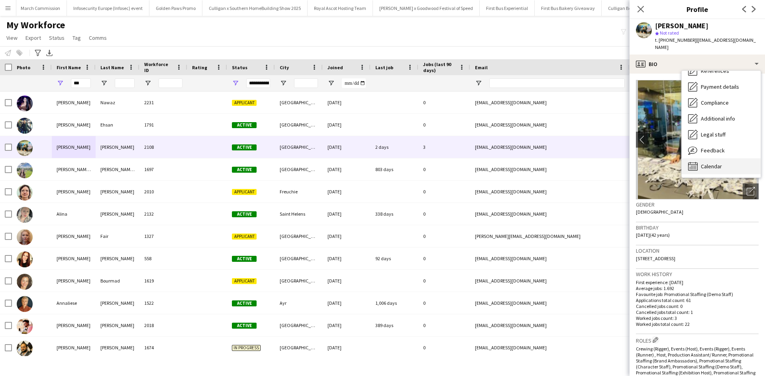
click at [712, 158] on div "Calendar Calendar" at bounding box center [720, 166] width 79 height 16
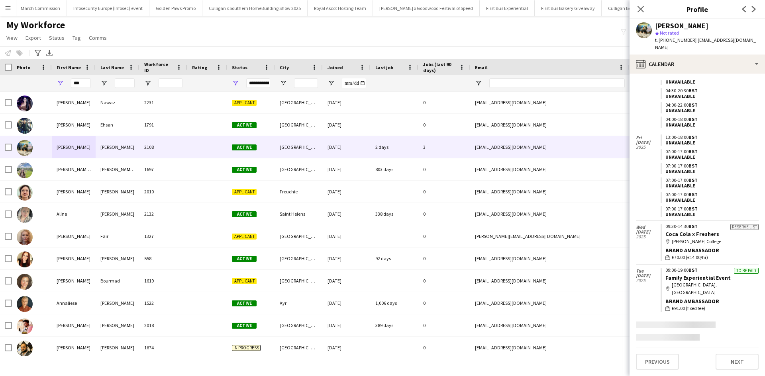
scroll to position [560, 0]
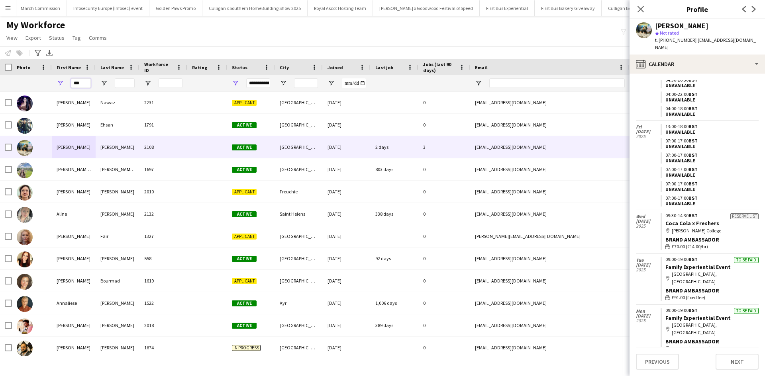
drag, startPoint x: 84, startPoint y: 82, endPoint x: 68, endPoint y: 82, distance: 15.9
click at [68, 82] on div "***" at bounding box center [74, 83] width 44 height 16
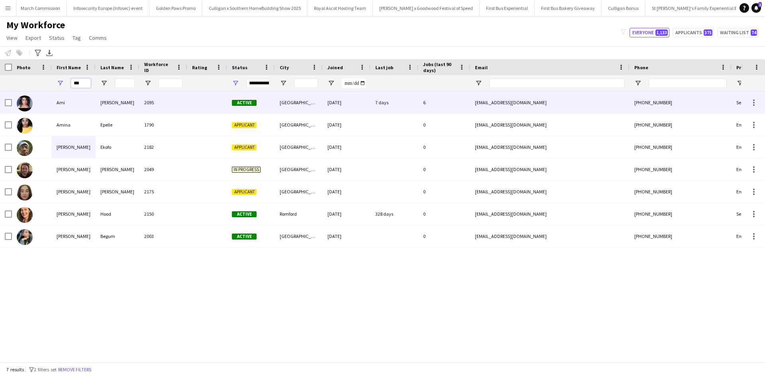
type input "***"
click at [66, 102] on div "Ami" at bounding box center [74, 103] width 44 height 22
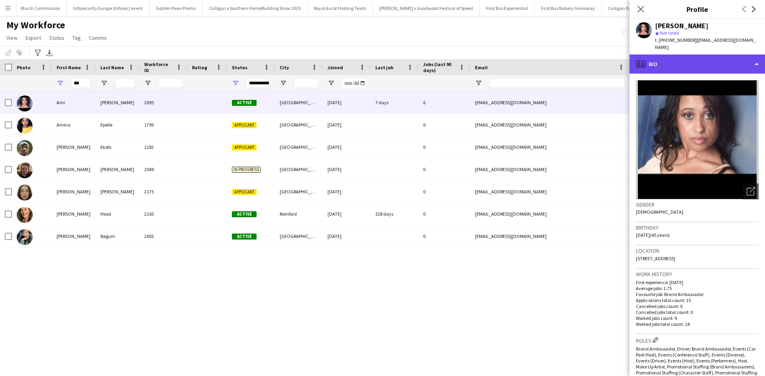
click at [683, 55] on div "profile Bio" at bounding box center [696, 64] width 135 height 19
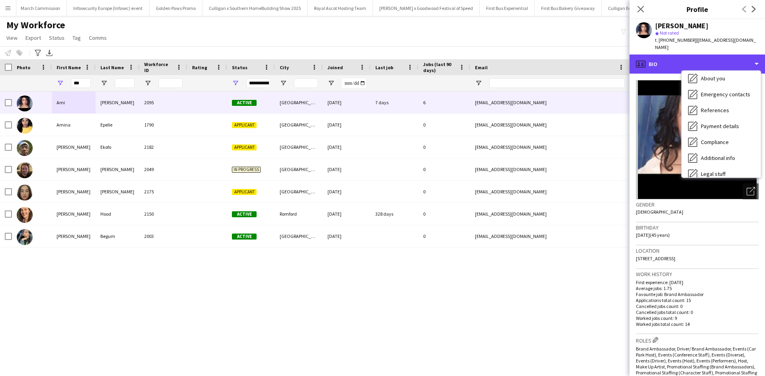
scroll to position [91, 0]
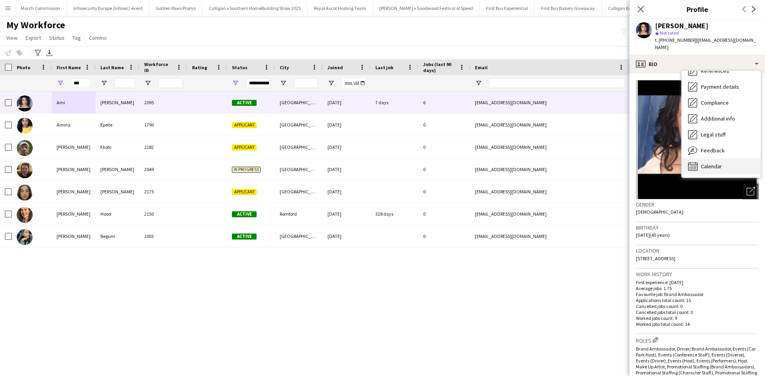
click at [716, 164] on div "Calendar Calendar" at bounding box center [720, 166] width 79 height 16
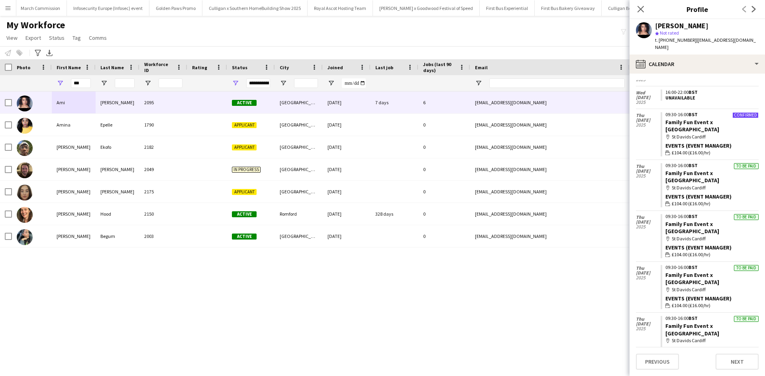
scroll to position [161, 0]
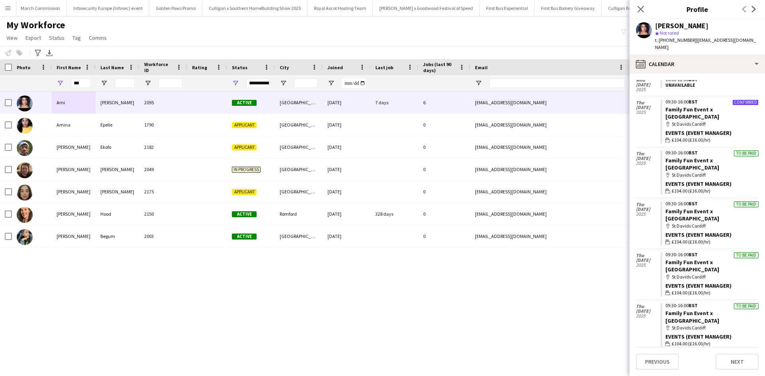
click at [5, 10] on button "Menu" at bounding box center [8, 8] width 16 height 16
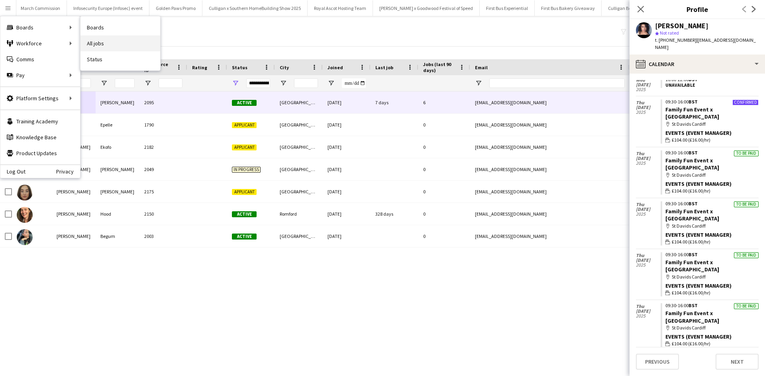
click at [92, 37] on link "All jobs" at bounding box center [120, 43] width 80 height 16
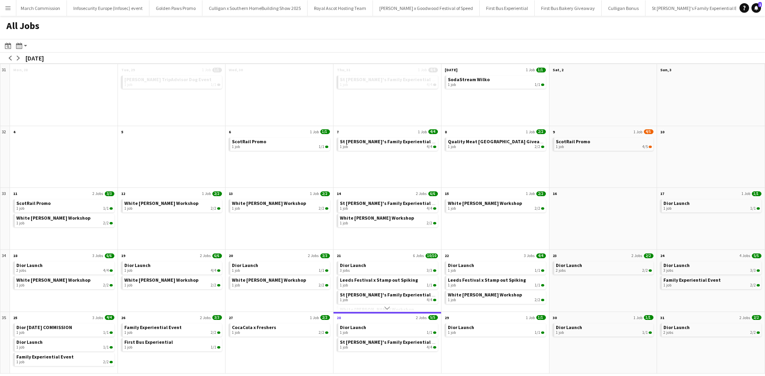
click at [10, 11] on button "Menu" at bounding box center [8, 8] width 16 height 16
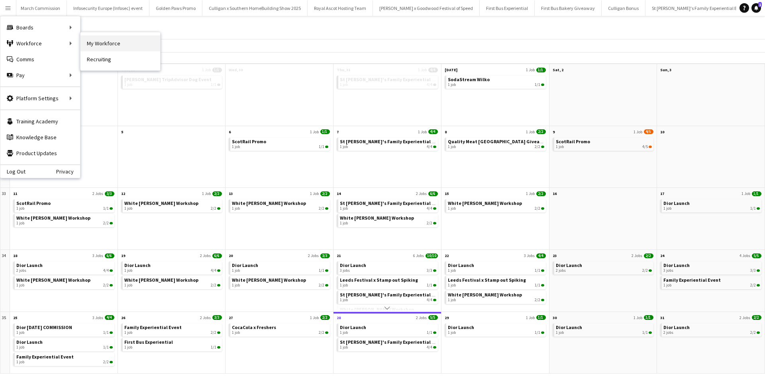
click at [89, 40] on link "My Workforce" at bounding box center [120, 43] width 80 height 16
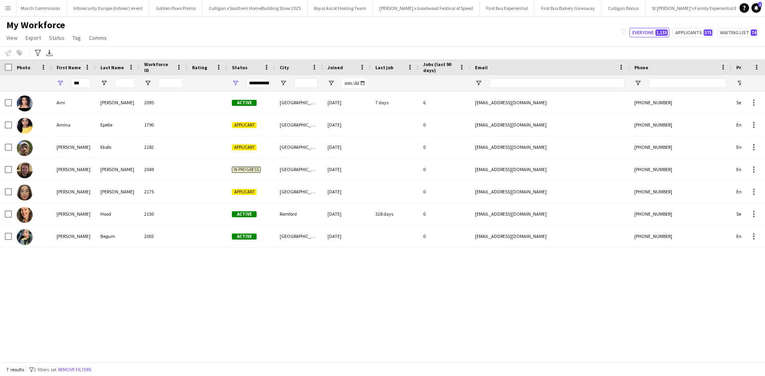
click at [8, 8] on app-icon "Menu" at bounding box center [8, 8] width 6 height 6
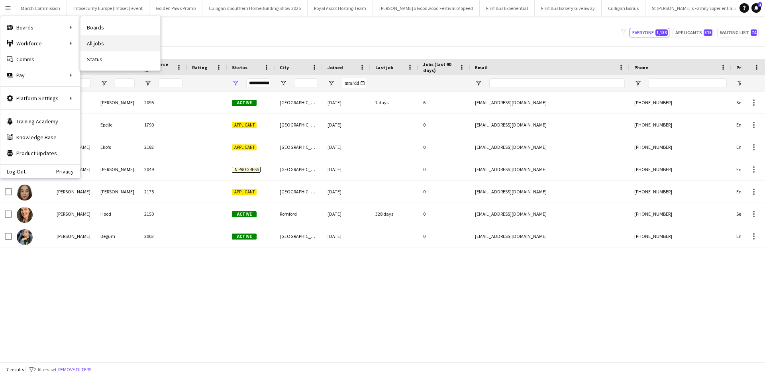
click at [110, 43] on link "All jobs" at bounding box center [120, 43] width 80 height 16
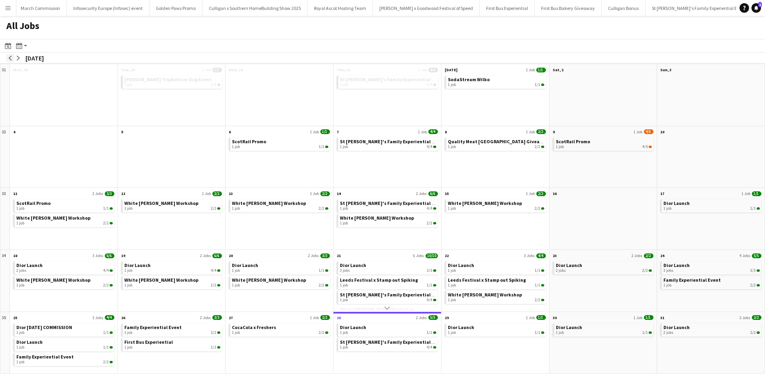
click at [9, 58] on app-icon "arrow-left" at bounding box center [10, 58] width 5 height 5
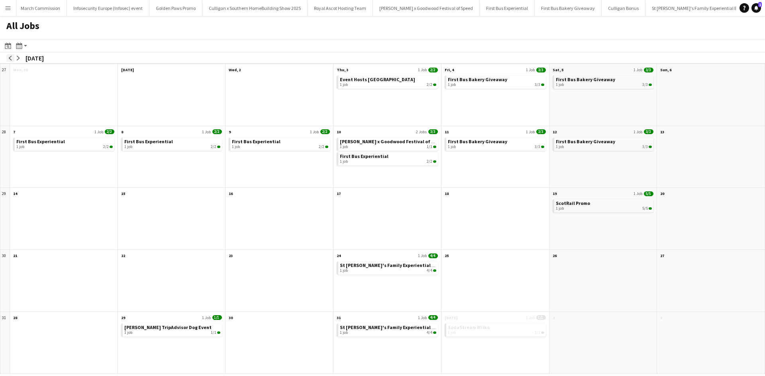
click at [9, 58] on app-icon "arrow-left" at bounding box center [10, 58] width 5 height 5
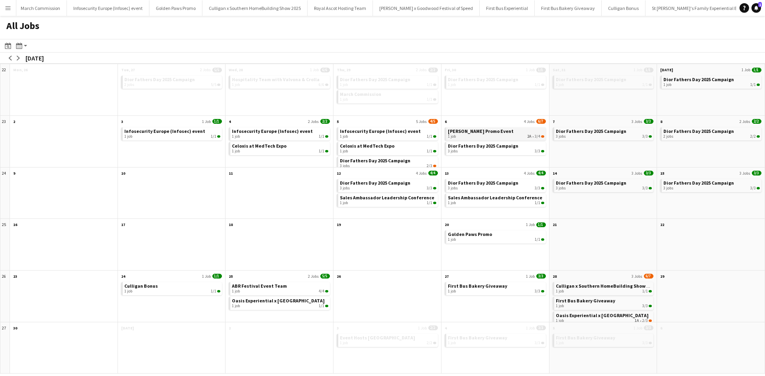
click at [455, 132] on span "[PERSON_NAME] Promo Event" at bounding box center [481, 131] width 66 height 6
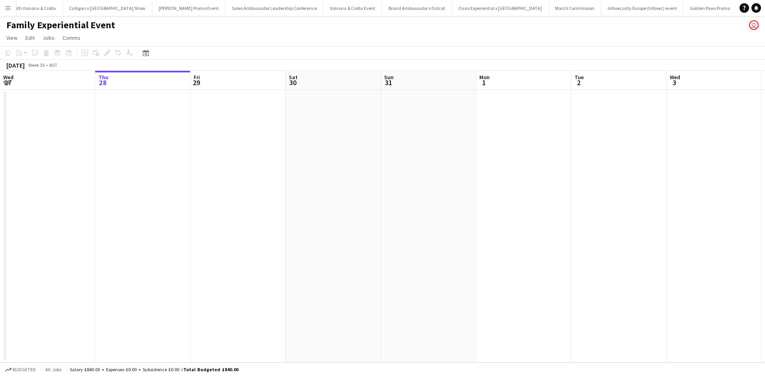
scroll to position [0, 7629]
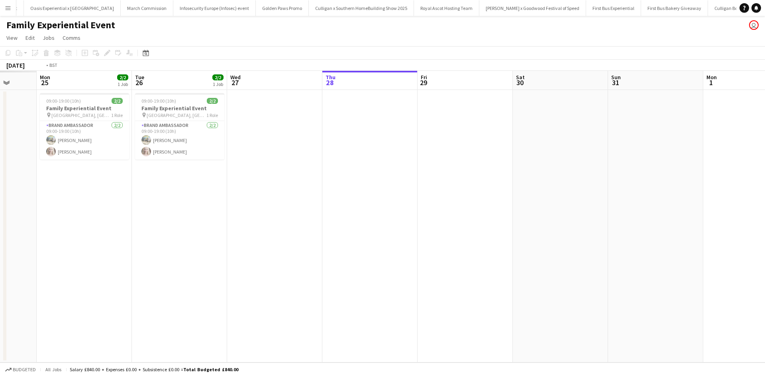
drag, startPoint x: 73, startPoint y: 276, endPoint x: 558, endPoint y: 260, distance: 484.5
click at [557, 260] on app-calendar-viewport "Sat 23 Sun 24 Mon 25 2/2 1 Job Tue 26 2/2 1 Job Wed 27 Thu 28 Fri 29 Sat 30 Sun…" at bounding box center [382, 217] width 765 height 292
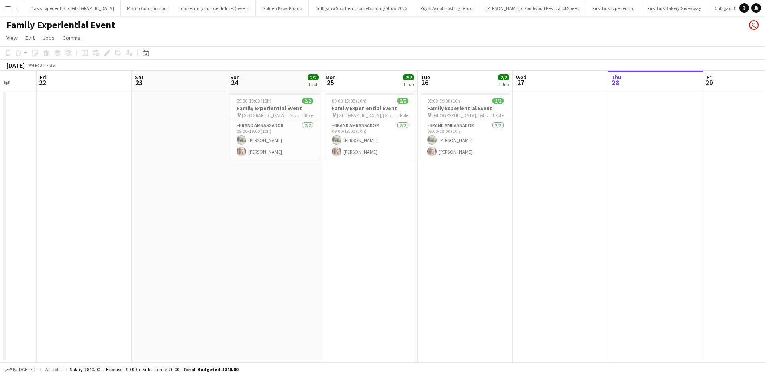
scroll to position [0, 183]
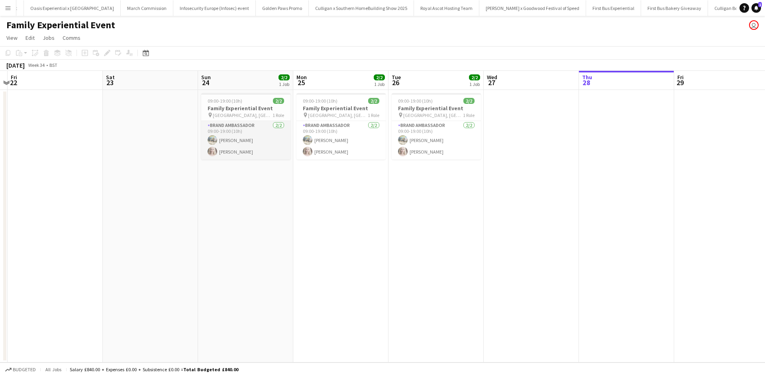
click at [233, 137] on app-card-role "Brand Ambassador 2/2 09:00-19:00 (10h) Ali Saroosh Nikki Lee" at bounding box center [245, 140] width 89 height 39
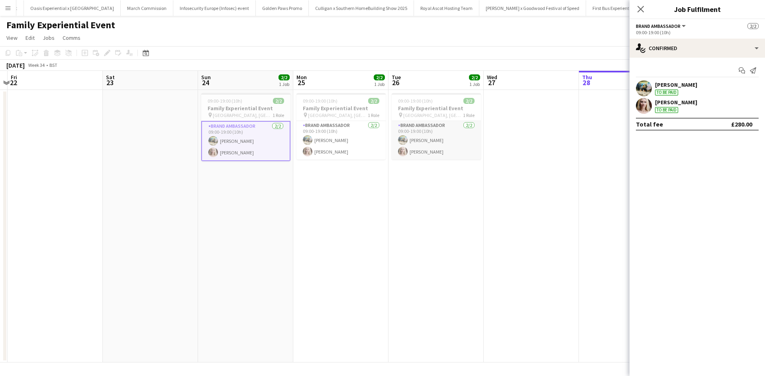
click at [446, 140] on app-card-role "Brand Ambassador 2/2 09:00-19:00 (10h) Ali Saroosh Nikki Lee" at bounding box center [435, 140] width 89 height 39
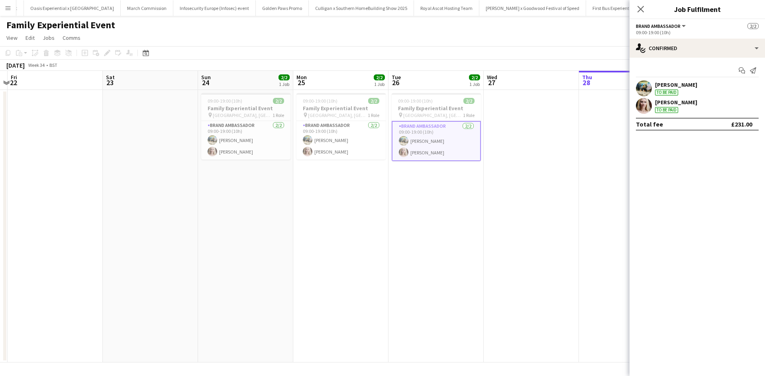
click at [685, 84] on div "Ali Saroosh To be paid" at bounding box center [696, 88] width 135 height 16
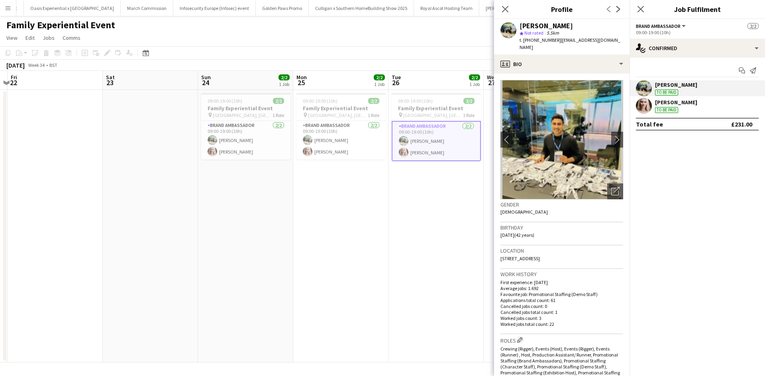
click at [429, 207] on app-date-cell "09:00-19:00 (10h) 2/2 Family Experiential Event pin Westfield, White City 1 Rol…" at bounding box center [435, 226] width 95 height 273
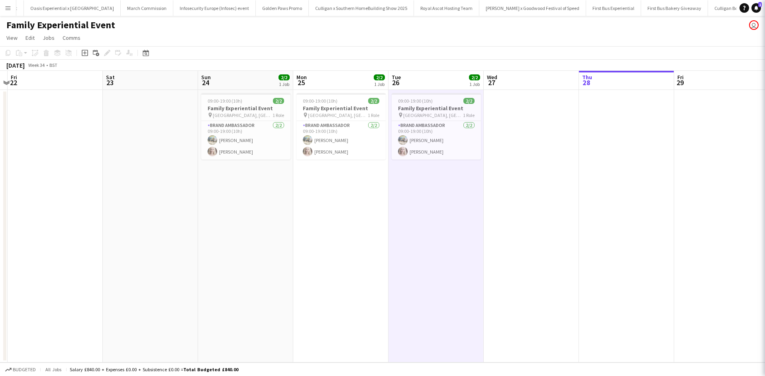
scroll to position [0, 182]
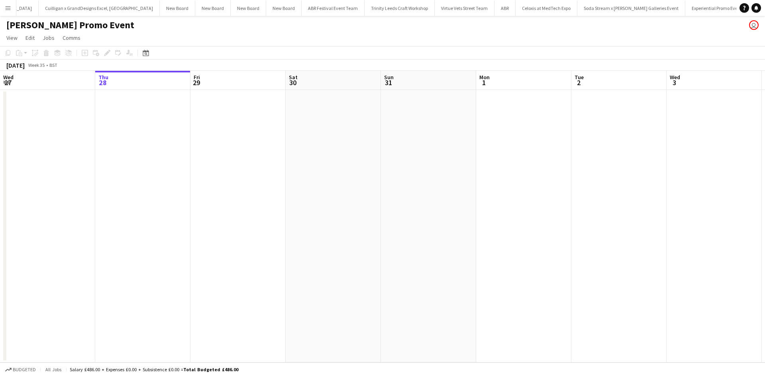
scroll to position [0, 6235]
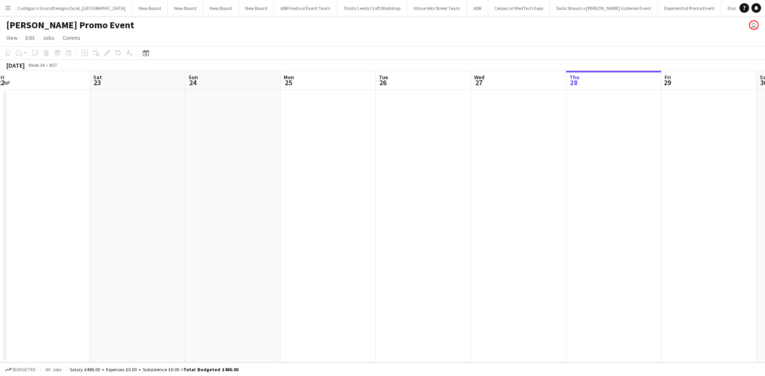
drag, startPoint x: 108, startPoint y: 227, endPoint x: 595, endPoint y: 209, distance: 487.3
click at [591, 210] on app-calendar-viewport "Wed 20 Thu 21 Fri 22 Sat 23 Sun 24 Mon 25 Tue 26 Wed 27 Thu 28 Fri 29 Sat 30 Su…" at bounding box center [382, 217] width 765 height 292
drag, startPoint x: 102, startPoint y: 221, endPoint x: 493, endPoint y: 226, distance: 391.5
click at [581, 211] on app-calendar-viewport "Fri 15 Sat 16 Sun 17 Mon 18 Tue 19 Wed 20 Thu 21 Fri 22 Sat 23 Sun 24 Mon 25 Tu…" at bounding box center [382, 217] width 765 height 292
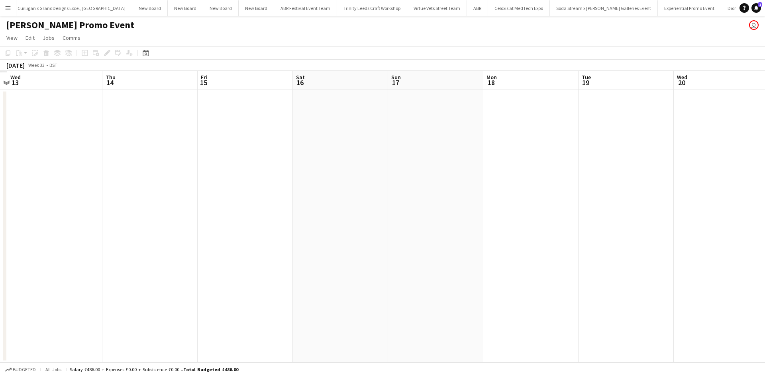
drag, startPoint x: 308, startPoint y: 219, endPoint x: 600, endPoint y: 208, distance: 292.1
click at [593, 209] on app-calendar-viewport "Mon 11 Tue 12 Wed 13 Thu 14 Fri 15 Sat 16 Sun 17 Mon 18 Tue 19 Wed 20 Thu 21 Fr…" at bounding box center [382, 217] width 765 height 292
click at [578, 209] on app-date-cell at bounding box center [530, 226] width 95 height 273
drag, startPoint x: 100, startPoint y: 235, endPoint x: 540, endPoint y: 204, distance: 441.5
click at [536, 205] on app-calendar-viewport "Wed 6 Thu 7 Fri 8 Sat 9 Sun 10 Mon 11 Tue 12 Wed 13 Thu 14 Fri 15 Sat 16 Sun 17…" at bounding box center [382, 217] width 765 height 292
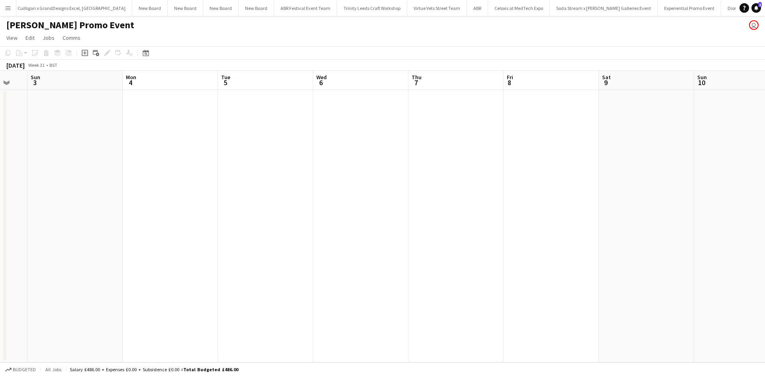
drag, startPoint x: 87, startPoint y: 248, endPoint x: 556, endPoint y: 213, distance: 470.4
click at [552, 214] on app-calendar-viewport "Fri 1 Sat 2 Sun 3 Mon 4 Tue 5 Wed 6 Thu 7 Fri 8 Sat 9 Sun 10 Mon 11 Tue 12 Wed …" at bounding box center [382, 217] width 765 height 292
drag, startPoint x: 89, startPoint y: 253, endPoint x: 534, endPoint y: 211, distance: 446.8
click at [533, 212] on app-calendar-viewport "Sun 27 Mon 28 Tue 29 Wed 30 Thu 31 Fri 1 Sat 2 Sun 3 Mon 4 Tue 5 Wed 6 Thu 7 Fr…" at bounding box center [382, 217] width 765 height 292
drag, startPoint x: 9, startPoint y: 262, endPoint x: 539, endPoint y: 215, distance: 532.1
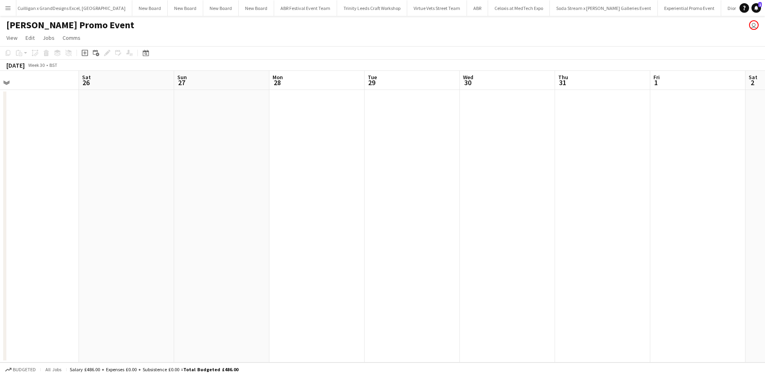
click at [505, 219] on app-calendar-viewport "Wed 23 Thu 24 Fri 25 Sat 26 Sun 27 Mon 28 Tue 29 Wed 30 Thu 31 Fri 1 Sat 2 Sun …" at bounding box center [382, 217] width 765 height 292
drag, startPoint x: 41, startPoint y: 259, endPoint x: 583, endPoint y: 245, distance: 542.6
click at [587, 243] on app-calendar-viewport "Fri 18 Sat 19 Sun 20 Mon 21 Tue 22 Wed 23 Thu 24 Fri 25 Sat 26 Sun 27 Mon 28 Tu…" at bounding box center [382, 217] width 765 height 292
drag, startPoint x: 2, startPoint y: 275, endPoint x: 565, endPoint y: 258, distance: 563.3
click at [567, 251] on app-calendar-viewport "Thu 10 Fri 11 Sat 12 Sun 13 Mon 14 Tue 15 Wed 16 Thu 17 Fri 18 Sat 19 Sun 20 Mo…" at bounding box center [382, 217] width 765 height 292
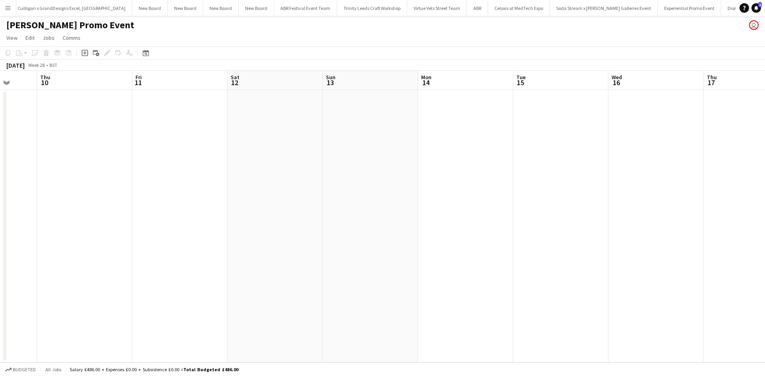
drag, startPoint x: 51, startPoint y: 282, endPoint x: 554, endPoint y: 260, distance: 503.4
click at [560, 257] on app-calendar-viewport "Mon 7 Tue 8 Wed 9 Thu 10 Fri 11 Sat 12 Sun 13 Mon 14 Tue 15 Wed 16 Thu 17 Fri 1…" at bounding box center [382, 217] width 765 height 292
drag, startPoint x: 32, startPoint y: 284, endPoint x: 526, endPoint y: 262, distance: 493.9
click at [526, 262] on app-calendar-viewport "Sun 29 Mon 30 Tue 1 Wed 2 Thu 3 Fri 4 Sat 5 Sun 6 Mon 7 Tue 8 Wed 9 Thu 10 Fri …" at bounding box center [382, 217] width 765 height 292
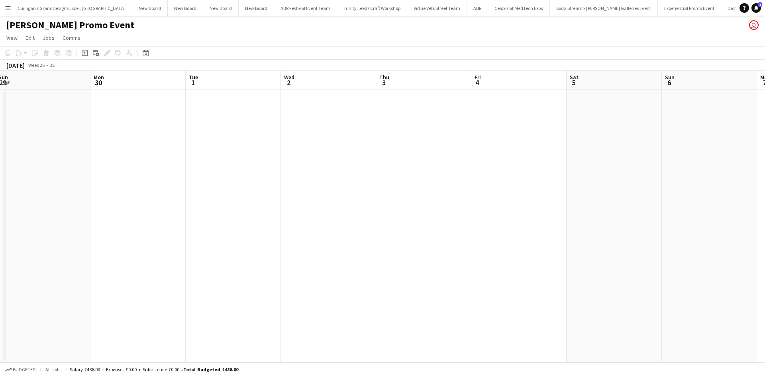
drag, startPoint x: 99, startPoint y: 287, endPoint x: 628, endPoint y: 277, distance: 528.5
click at [628, 277] on app-calendar-viewport "Fri 27 Sat 28 Sun 29 Mon 30 Tue 1 Wed 2 Thu 3 Fri 4 Sat 5 Sun 6 Mon 7 Tue 8 Wed…" at bounding box center [382, 217] width 765 height 292
drag, startPoint x: 75, startPoint y: 300, endPoint x: 655, endPoint y: 286, distance: 580.4
click at [655, 286] on app-calendar-viewport "Wed 18 Thu 19 Fri 20 Sat 21 Sun 22 Mon 23 Tue 24 Wed 25 Thu 26 Fri 27 Sat 28 Su…" at bounding box center [382, 217] width 765 height 292
drag, startPoint x: 90, startPoint y: 293, endPoint x: 528, endPoint y: 276, distance: 438.8
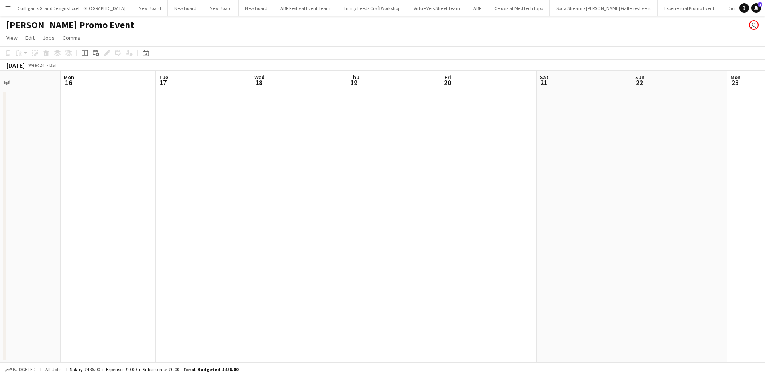
click at [631, 261] on app-calendar-viewport "Fri 13 Sat 14 Sun 15 Mon 16 Tue 17 Wed 18 Thu 19 Fri 20 Sat 21 Sun 22 Mon 23 Tu…" at bounding box center [382, 217] width 765 height 292
drag, startPoint x: 98, startPoint y: 291, endPoint x: 278, endPoint y: 272, distance: 180.2
click at [428, 262] on app-calendar-viewport "Thu 12 Fri 13 Sat 14 Sun 15 Mon 16 Tue 17 Wed 18 Thu 19 Fri 20 Sat 21 Sun 22 Mo…" at bounding box center [382, 217] width 765 height 292
drag, startPoint x: 182, startPoint y: 265, endPoint x: 297, endPoint y: 260, distance: 115.6
click at [371, 259] on app-calendar-viewport "Fri 6 Sat 7 Sun 8 Mon 9 Tue 10 Wed 11 Thu 12 Fri 13 Sat 14 Sun 15 Mon 16 Tue 17…" at bounding box center [382, 217] width 765 height 292
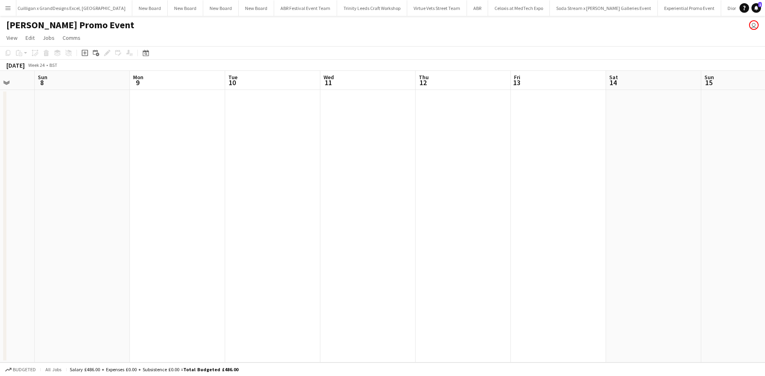
scroll to position [0, 225]
drag, startPoint x: 24, startPoint y: 270, endPoint x: 345, endPoint y: 260, distance: 321.1
click at [331, 261] on app-calendar-viewport "Thu 5 Fri 6 3/4 1 Job Sat 7 Sun 8 Mon 9 Tue 10 Wed 11 Thu 12 Fri 13 Sat 14 Sun …" at bounding box center [382, 217] width 765 height 292
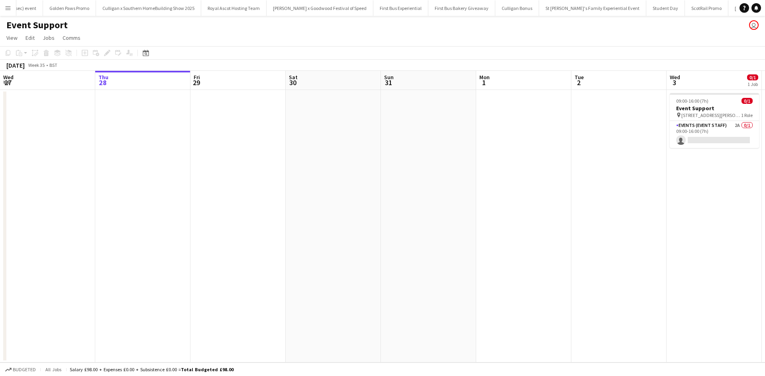
scroll to position [0, 8175]
click at [693, 139] on app-card-role "Events (Event Staff) 2A 0/1 09:00-16:00 (7h) single-neutral-actions" at bounding box center [713, 134] width 89 height 27
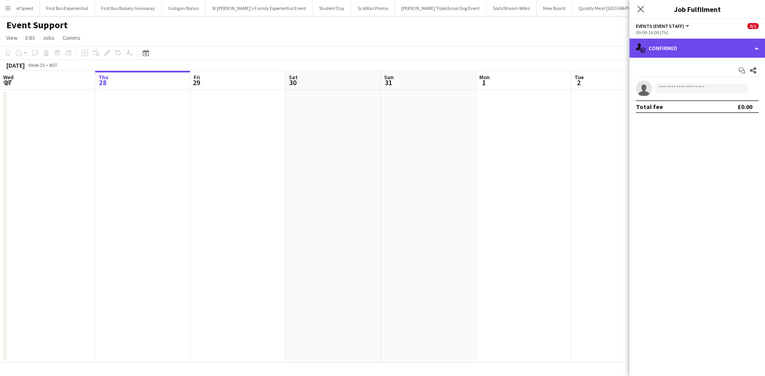
click at [709, 52] on div "single-neutral-actions-check-2 Confirmed" at bounding box center [696, 48] width 135 height 19
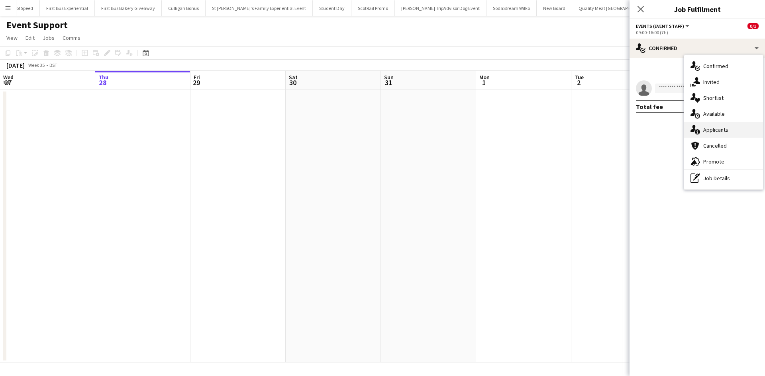
click at [723, 128] on div "single-neutral-actions-information Applicants" at bounding box center [723, 130] width 79 height 16
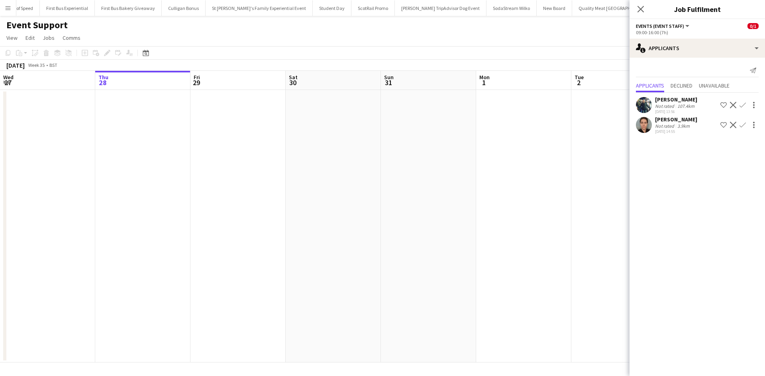
click at [589, 148] on app-date-cell at bounding box center [618, 226] width 95 height 273
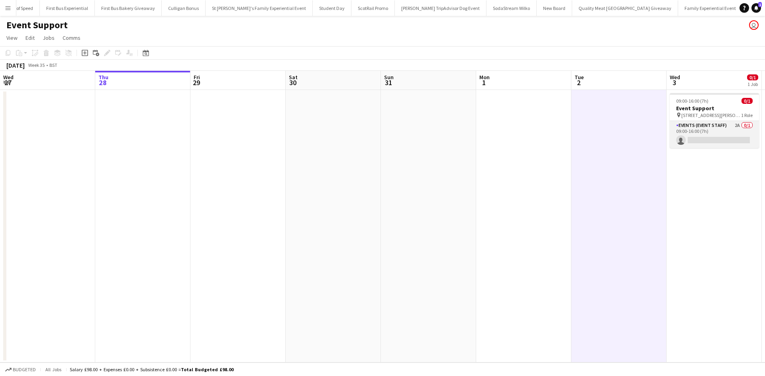
click at [694, 139] on app-card-role "Events (Event Staff) 2A 0/1 09:00-16:00 (7h) single-neutral-actions" at bounding box center [713, 134] width 89 height 27
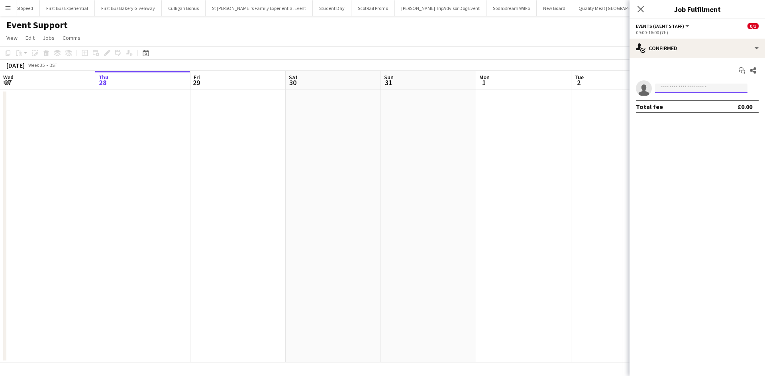
click at [688, 90] on input at bounding box center [701, 89] width 92 height 10
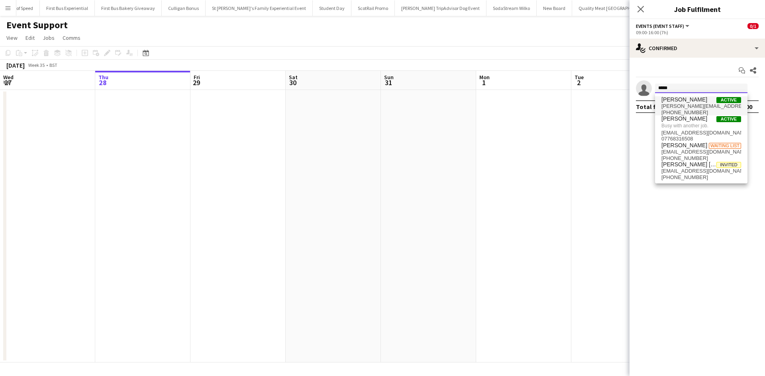
type input "*****"
click at [694, 105] on span "[PERSON_NAME][EMAIL_ADDRESS][DOMAIN_NAME]" at bounding box center [701, 106] width 80 height 6
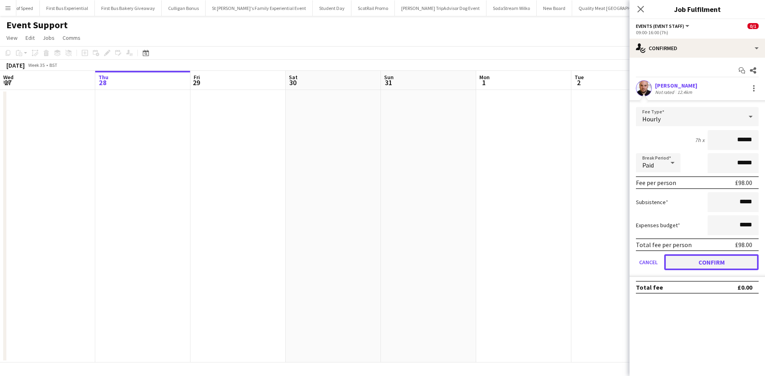
click at [725, 265] on button "Confirm" at bounding box center [711, 262] width 94 height 16
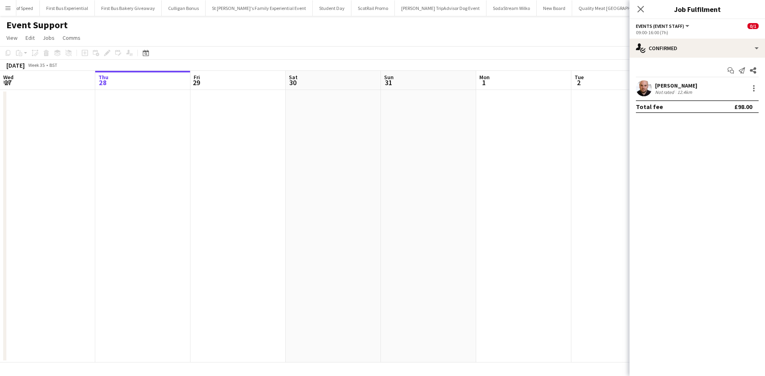
click at [576, 261] on app-date-cell at bounding box center [618, 226] width 95 height 273
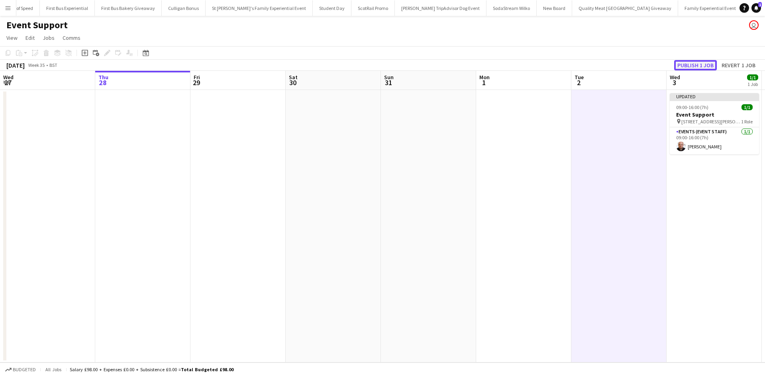
click at [693, 67] on button "Publish 1 job" at bounding box center [695, 65] width 43 height 10
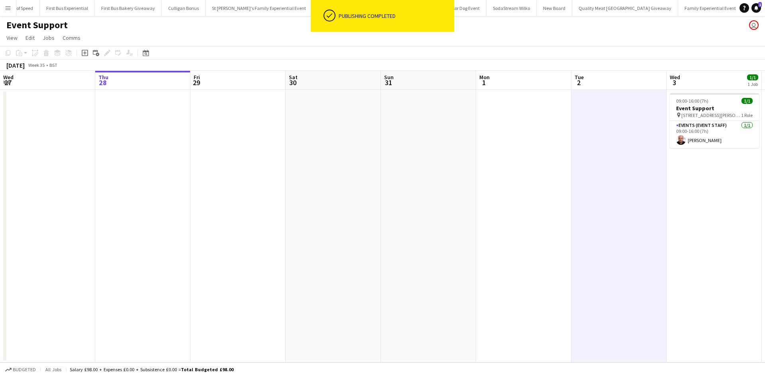
click at [10, 10] on app-icon "Menu" at bounding box center [8, 8] width 6 height 6
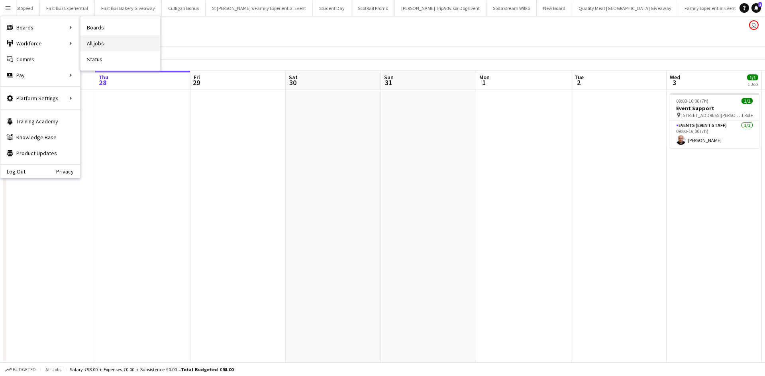
click at [103, 44] on link "All jobs" at bounding box center [120, 43] width 80 height 16
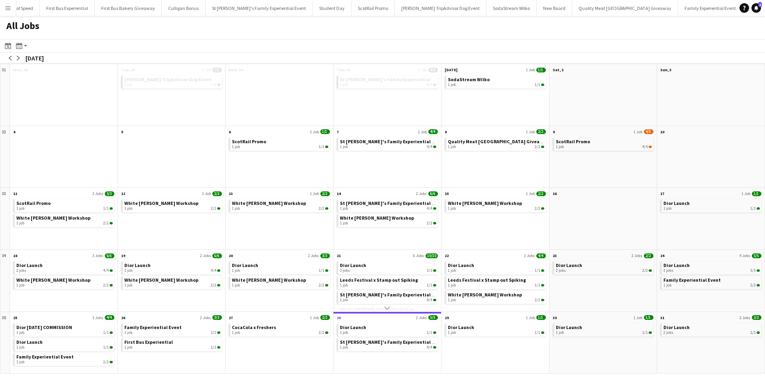
click at [105, 29] on div "All Jobs" at bounding box center [382, 27] width 765 height 23
